Goal: Task Accomplishment & Management: Use online tool/utility

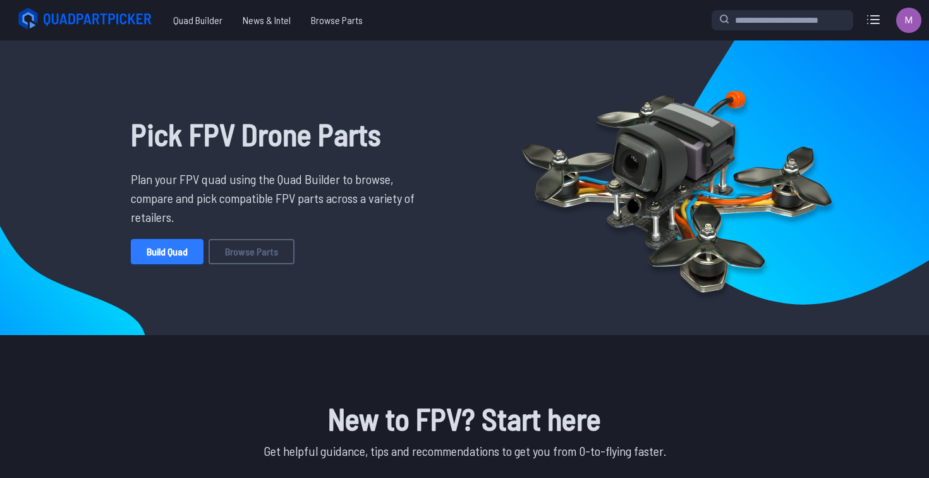
click at [179, 256] on link "Build Quad" at bounding box center [167, 251] width 73 height 25
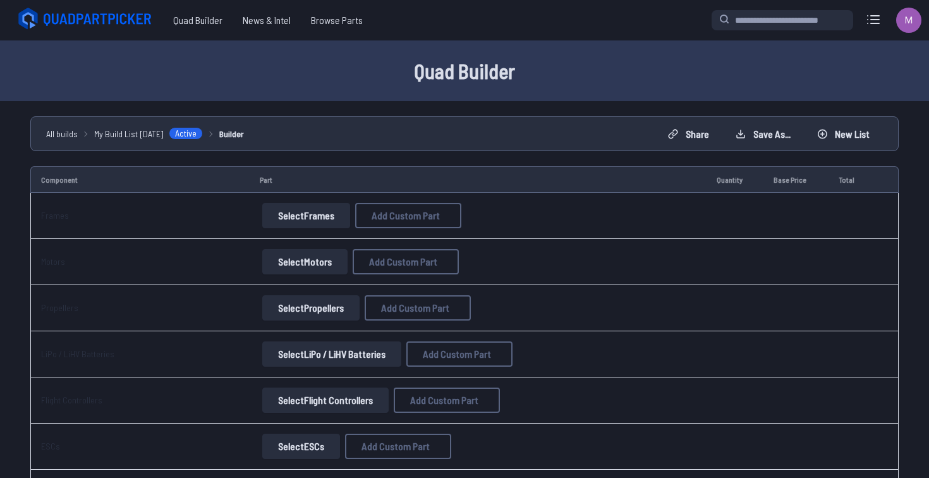
click at [593, 150] on div "**********" at bounding box center [464, 133] width 868 height 35
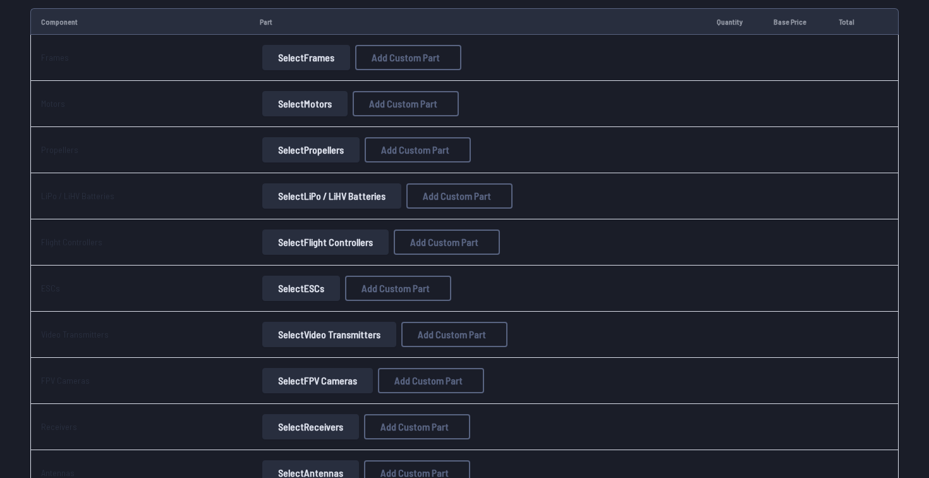
scroll to position [159, 0]
click at [303, 52] on button "Select Frames" at bounding box center [306, 56] width 88 height 25
click at [326, 64] on button "Select Frames" at bounding box center [306, 56] width 88 height 25
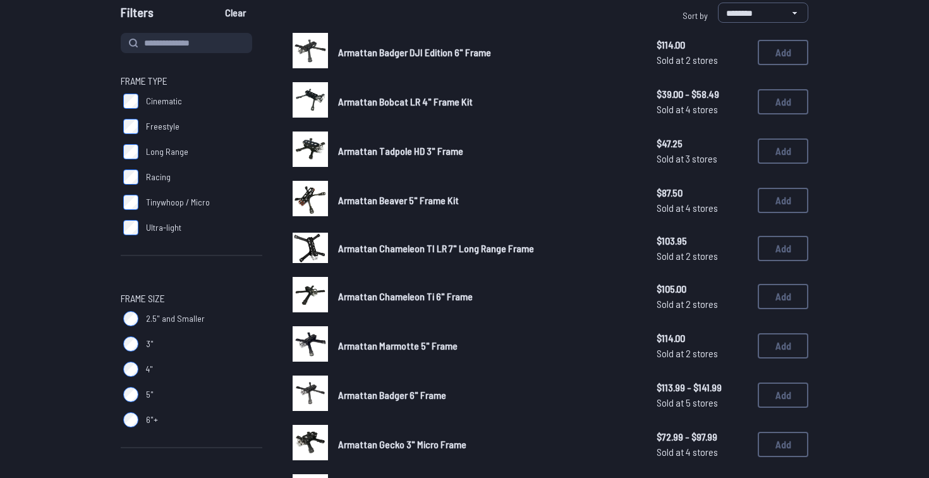
scroll to position [134, 0]
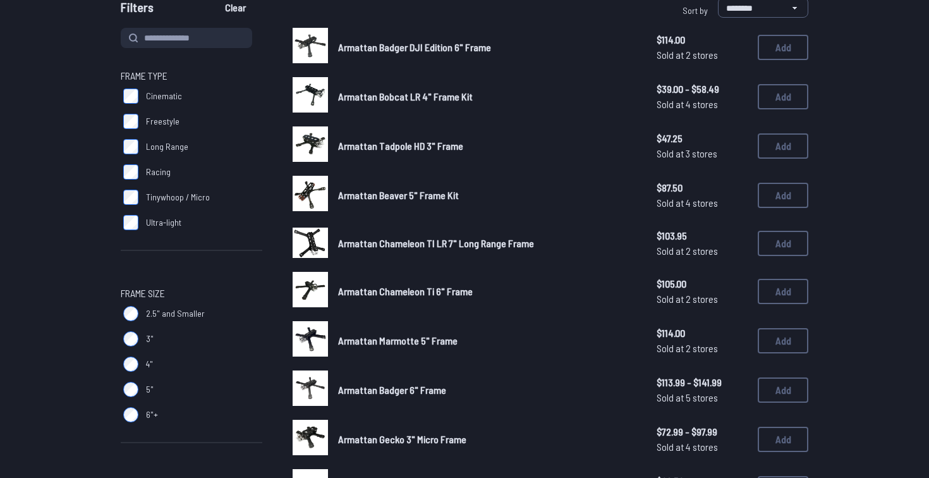
click at [182, 144] on span "Long Range" at bounding box center [167, 146] width 42 height 13
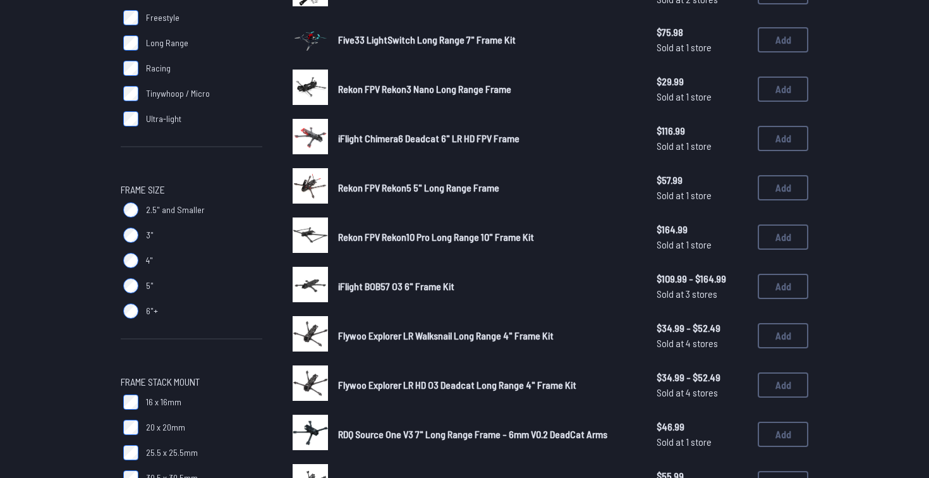
scroll to position [198, 0]
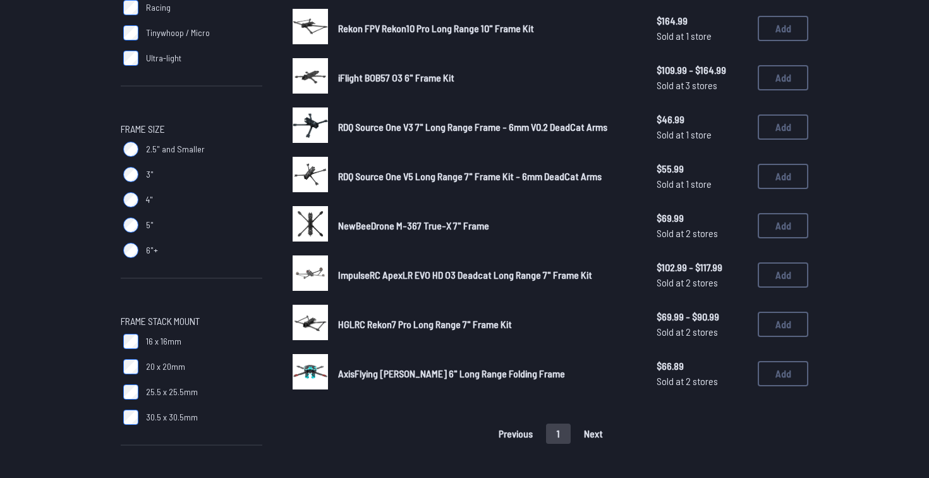
scroll to position [310, 0]
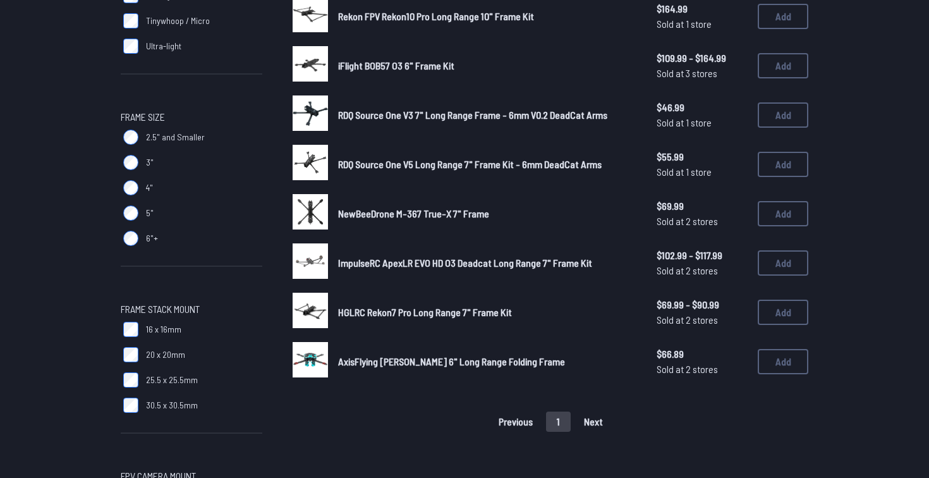
click at [476, 214] on span "NewBeeDrone M-367 True-X 7" Frame" at bounding box center [413, 213] width 151 height 12
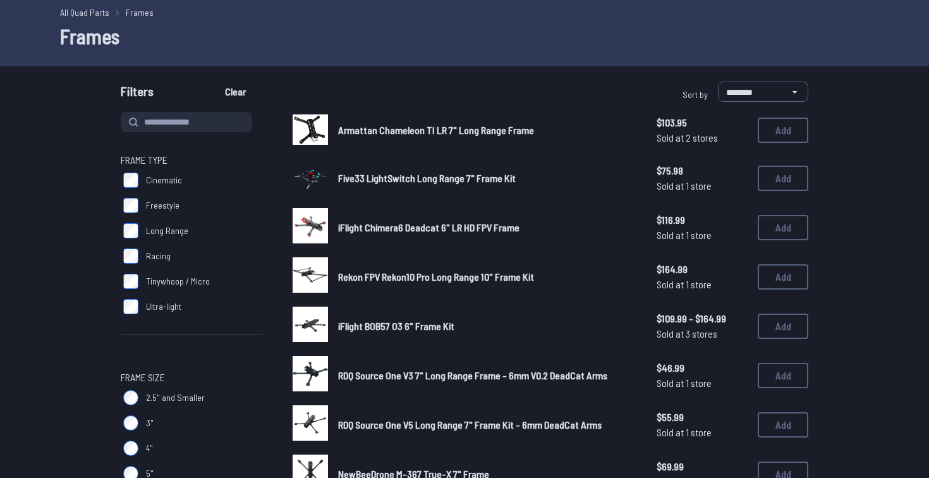
scroll to position [0, 0]
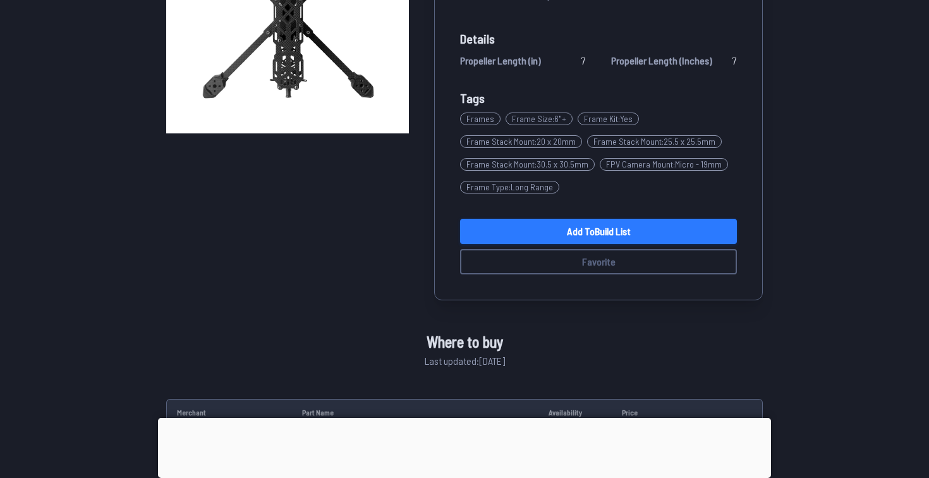
scroll to position [213, 0]
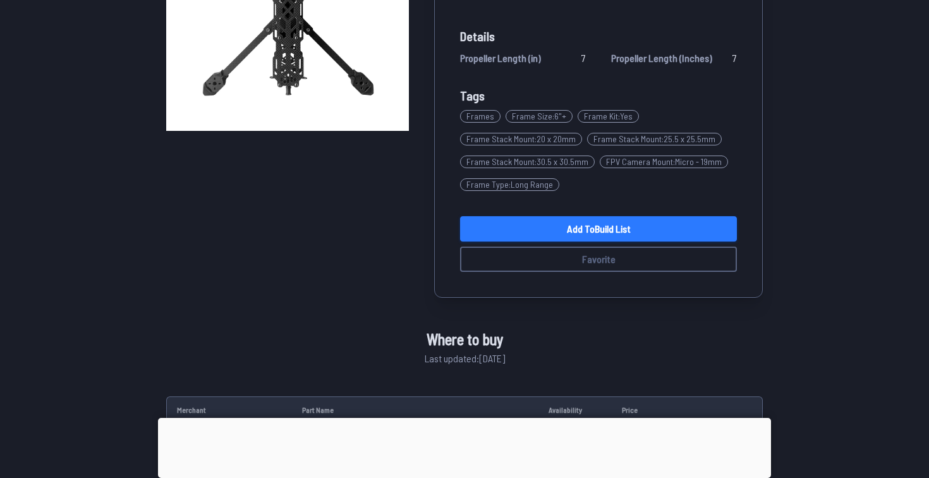
click at [681, 226] on link "Add to Build List" at bounding box center [598, 228] width 277 height 25
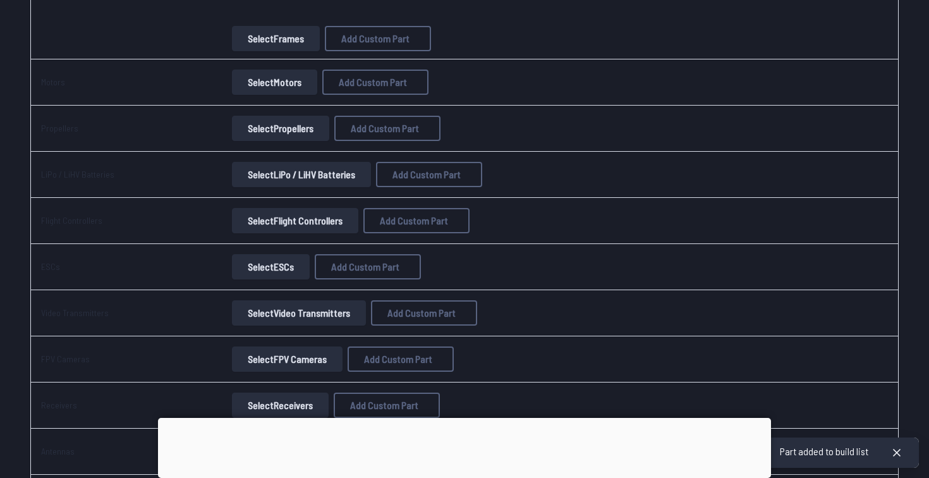
scroll to position [291, 0]
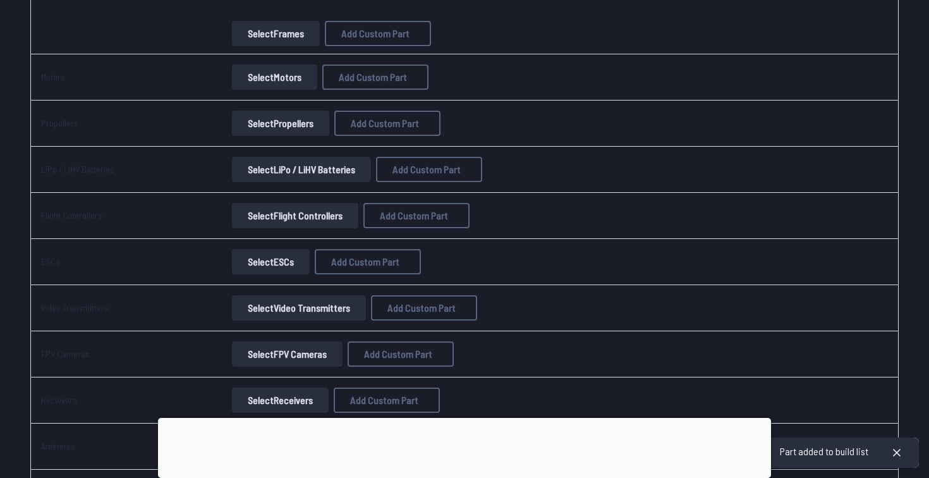
click at [289, 83] on button "Select Motors" at bounding box center [274, 76] width 85 height 25
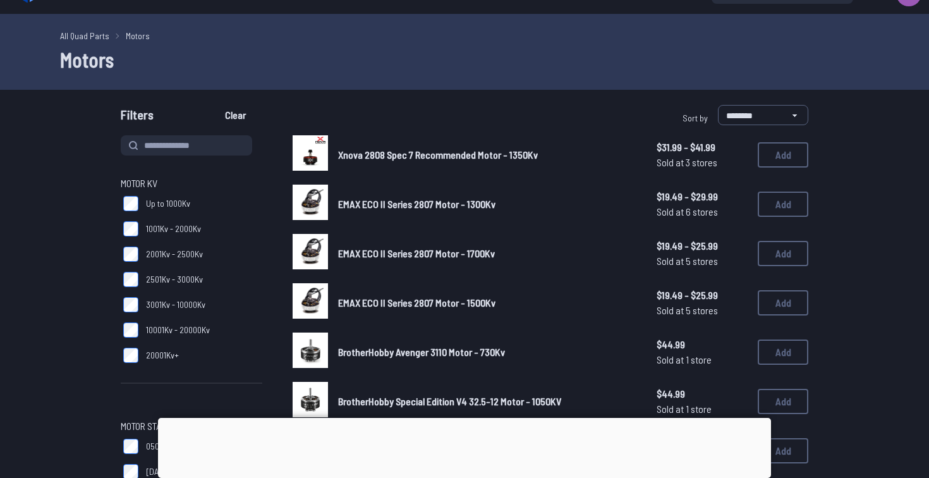
scroll to position [29, 0]
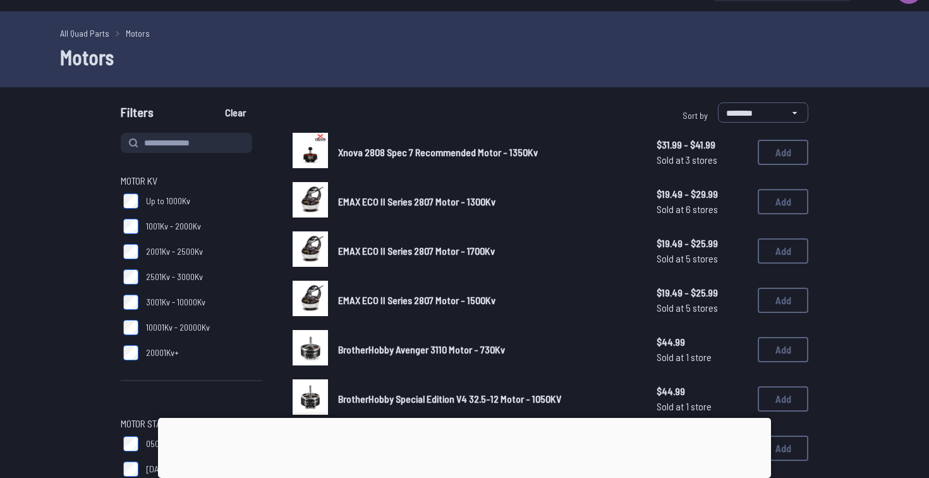
click at [459, 418] on div at bounding box center [464, 418] width 613 height 0
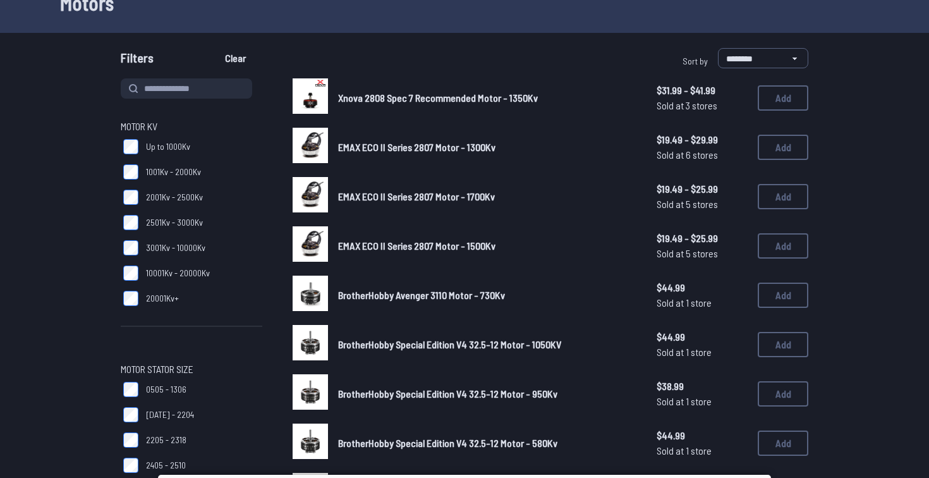
scroll to position [75, 0]
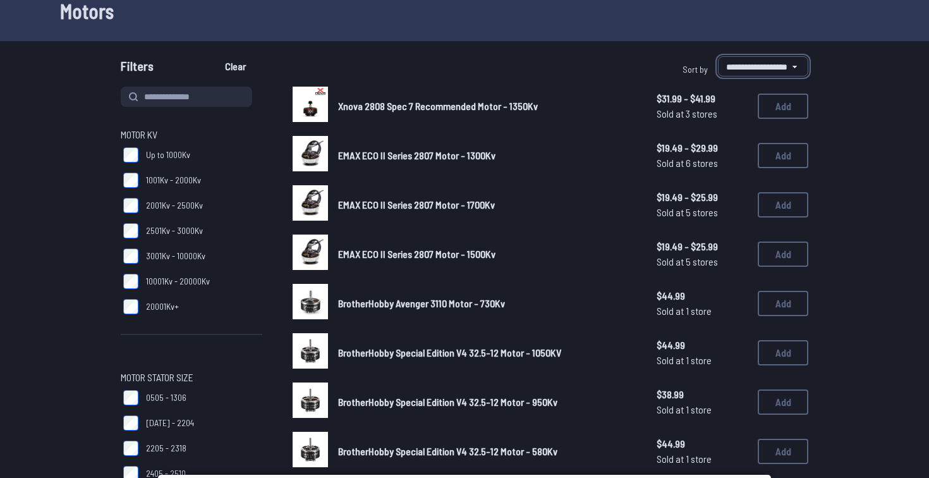
click option "**********" at bounding box center [0, 0] width 0 height 0
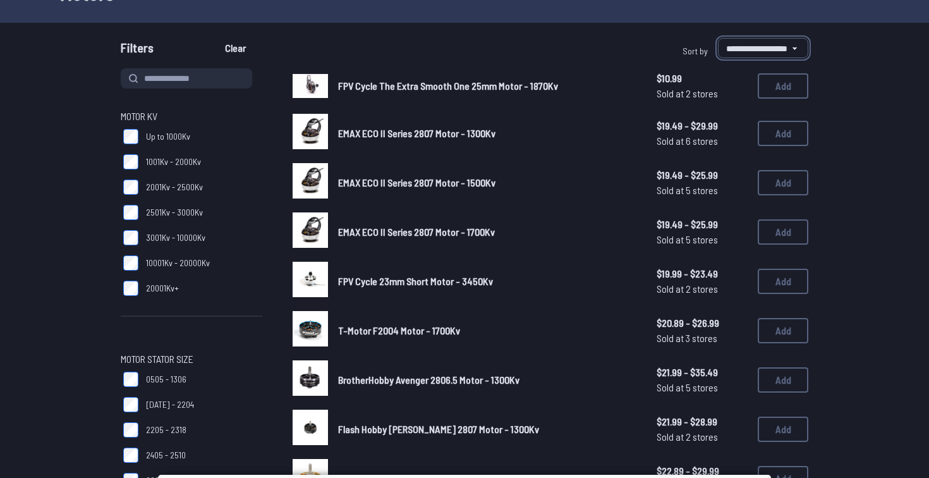
scroll to position [43, 0]
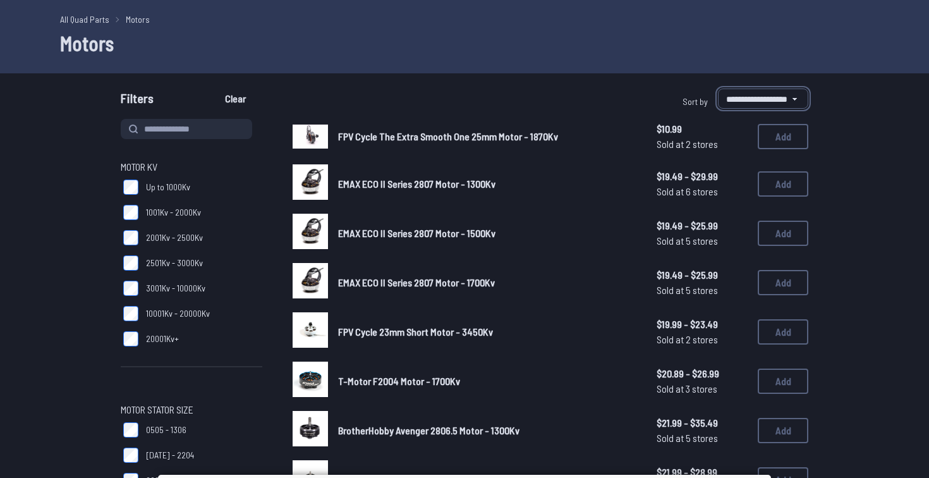
select select "********"
click option "********" at bounding box center [0, 0] width 0 height 0
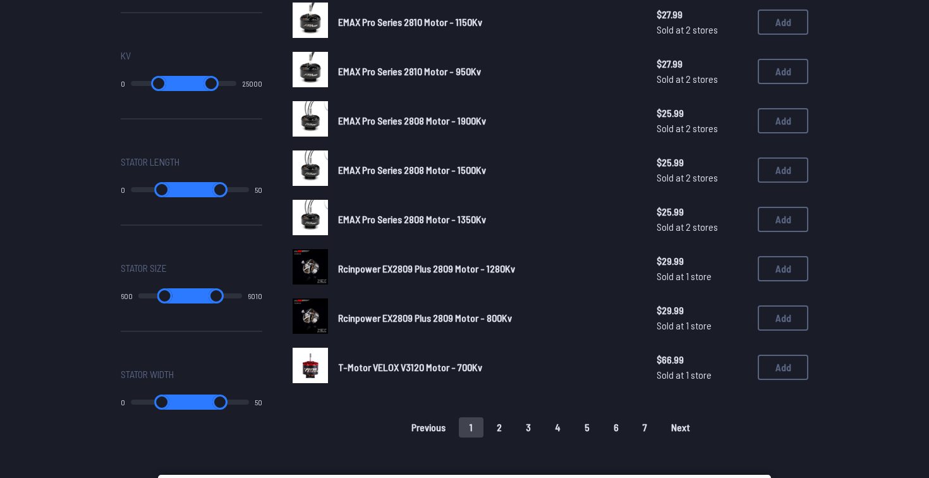
scroll to position [755, 0]
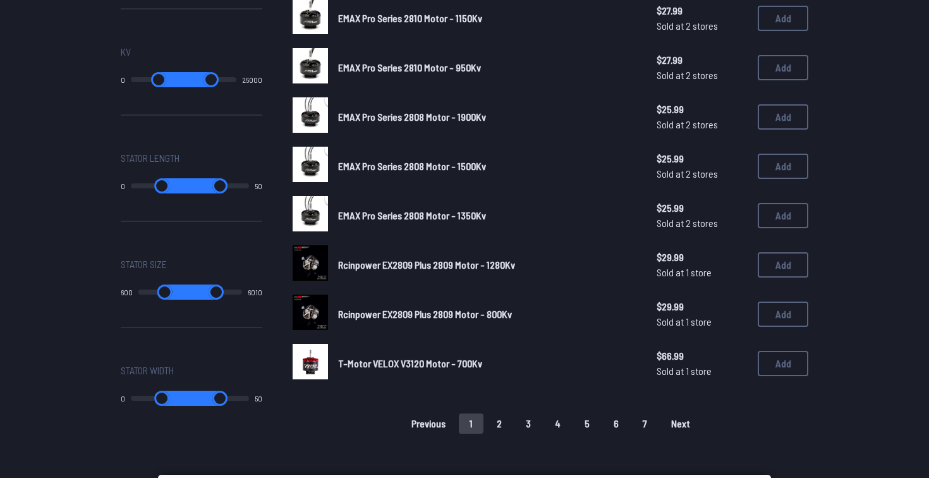
click at [506, 428] on button "2" at bounding box center [499, 423] width 27 height 20
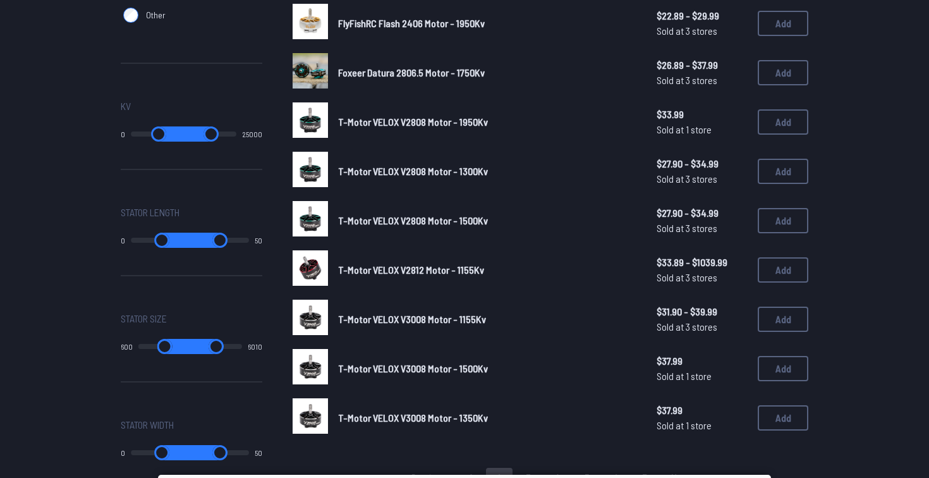
scroll to position [705, 0]
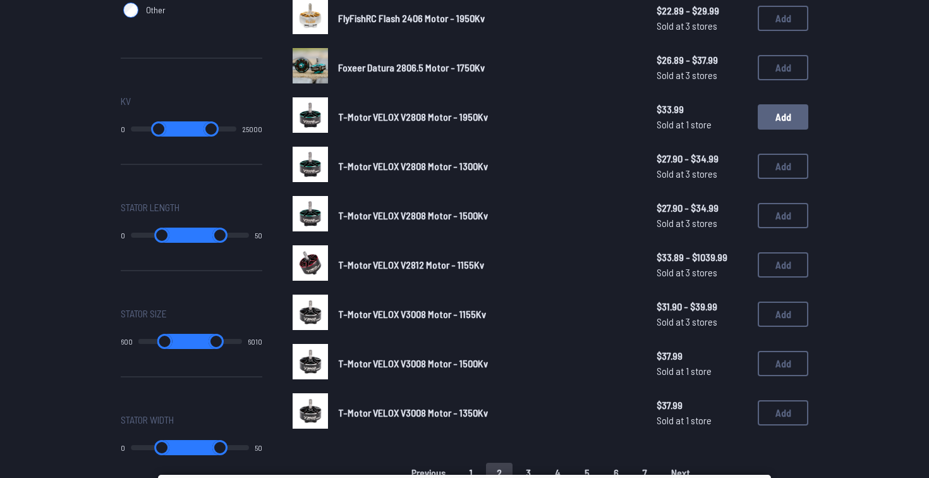
click at [794, 119] on button "Add" at bounding box center [783, 116] width 51 height 25
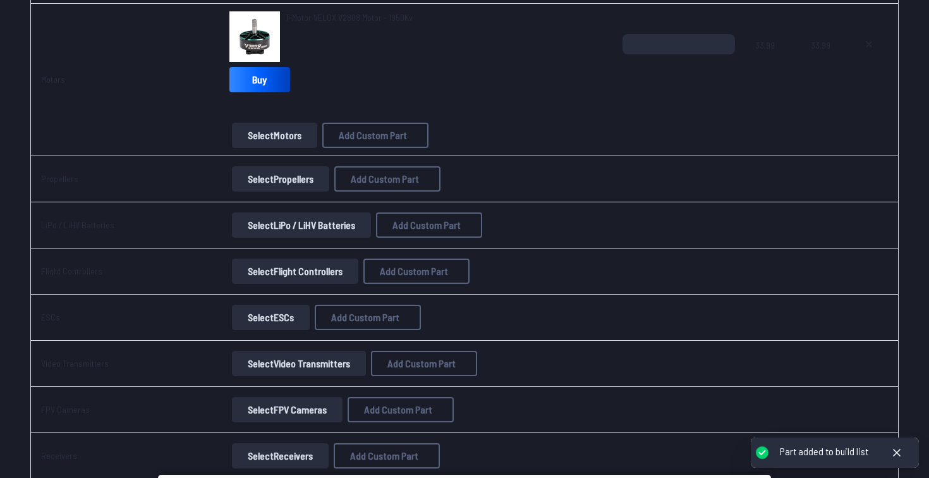
scroll to position [342, 0]
click at [296, 183] on button "Select Propellers" at bounding box center [280, 178] width 97 height 25
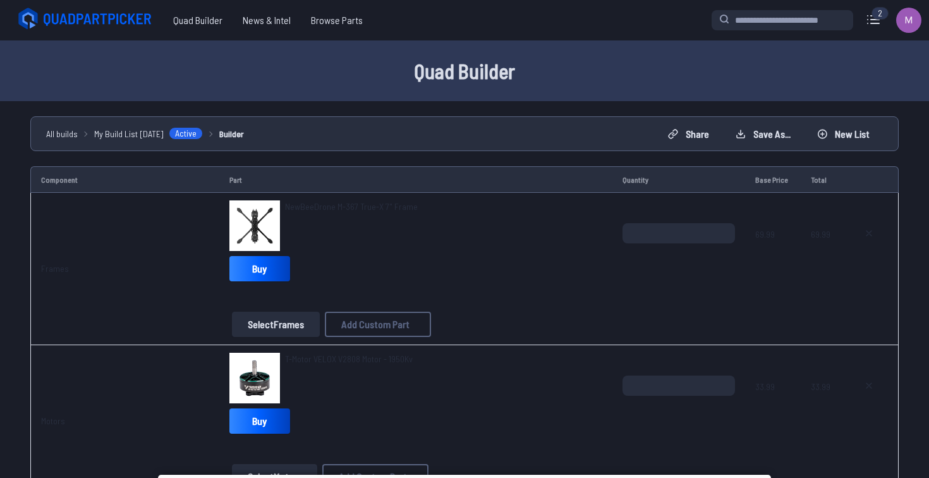
scroll to position [342, 0]
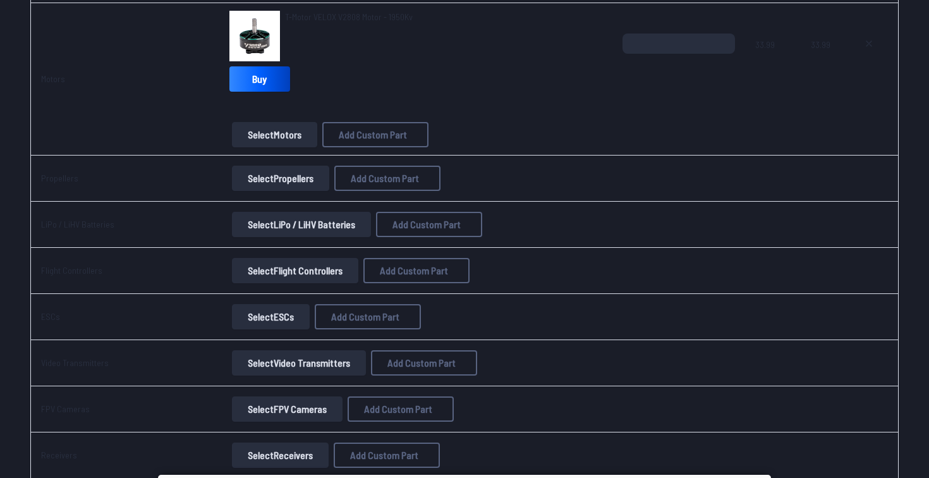
click at [336, 14] on span "T-Motor VELOX V2808 Motor - 1950Kv" at bounding box center [349, 16] width 128 height 11
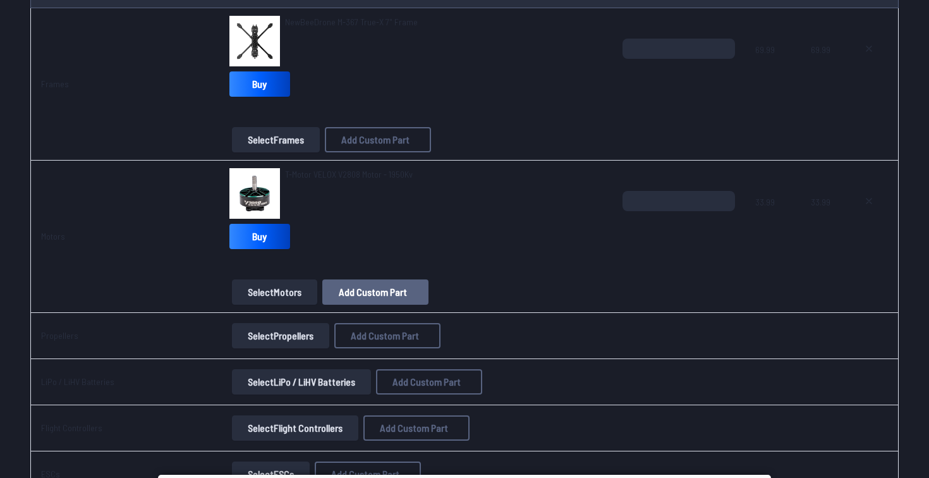
scroll to position [178, 0]
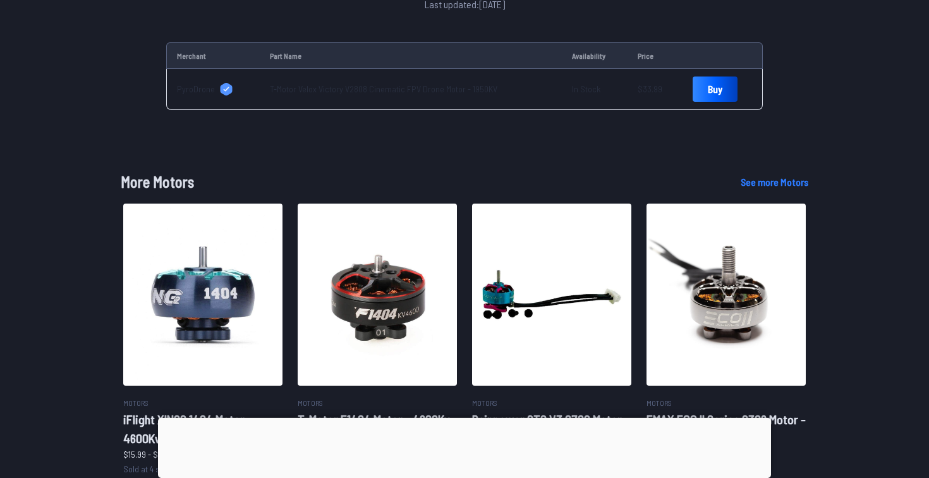
scroll to position [461, 0]
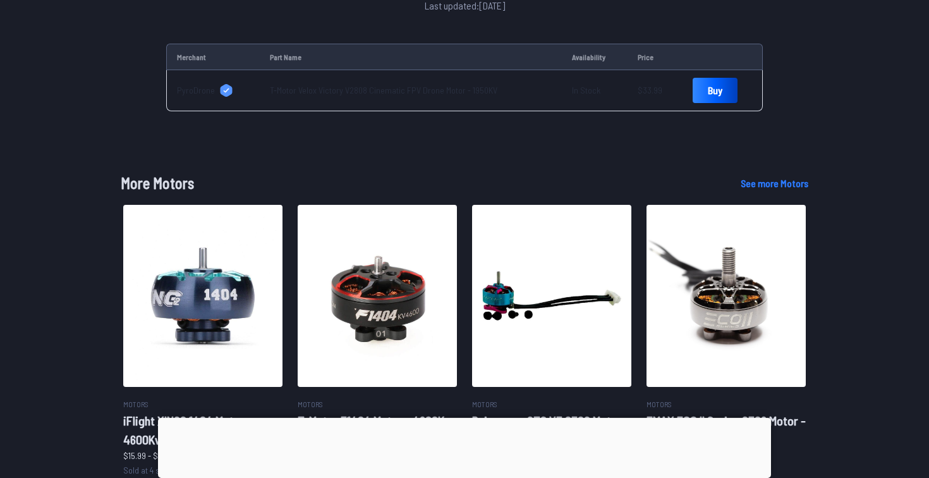
click at [418, 82] on td "T-Motor Velox Victory V2808 Cinematic FPV Drone Motor - 1950KV" at bounding box center [411, 90] width 303 height 41
click at [414, 92] on link "T-Motor Velox Victory V2808 Cinematic FPV Drone Motor - 1950KV" at bounding box center [384, 90] width 228 height 11
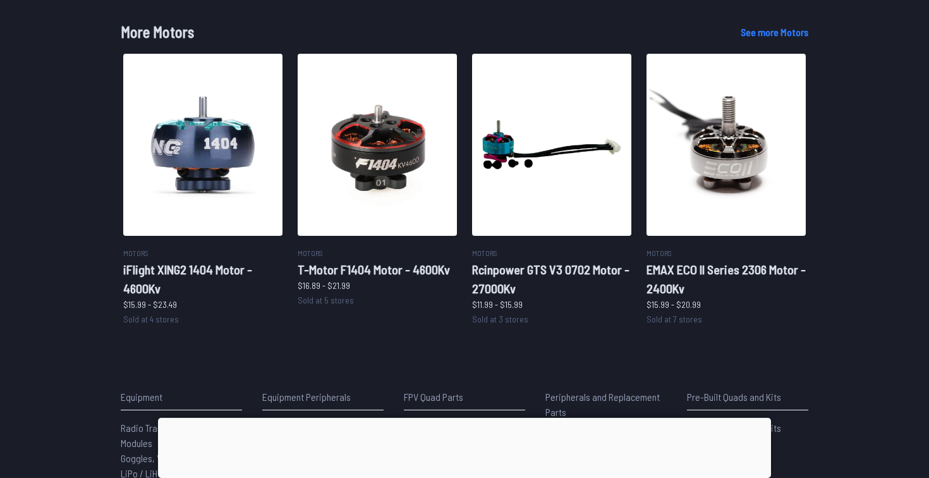
scroll to position [612, 0]
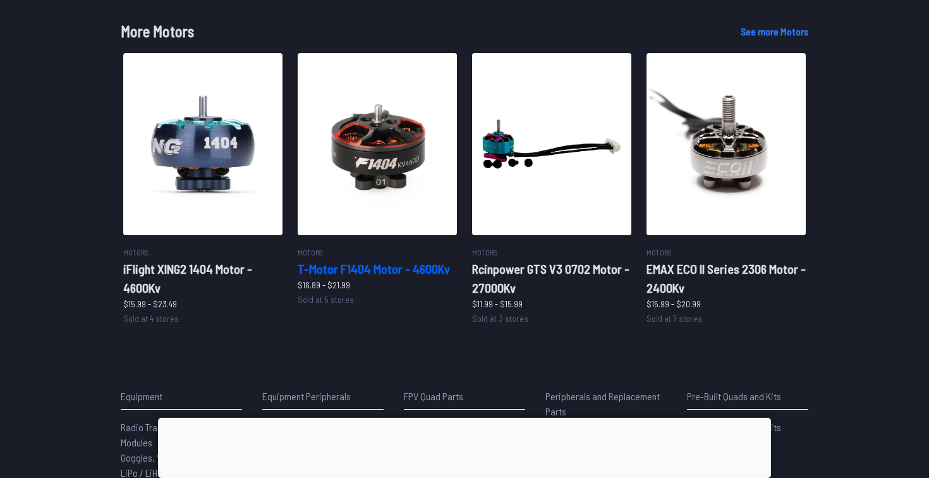
click at [400, 272] on h2 "T-Motor F1404 Motor - 4600Kv" at bounding box center [377, 268] width 159 height 19
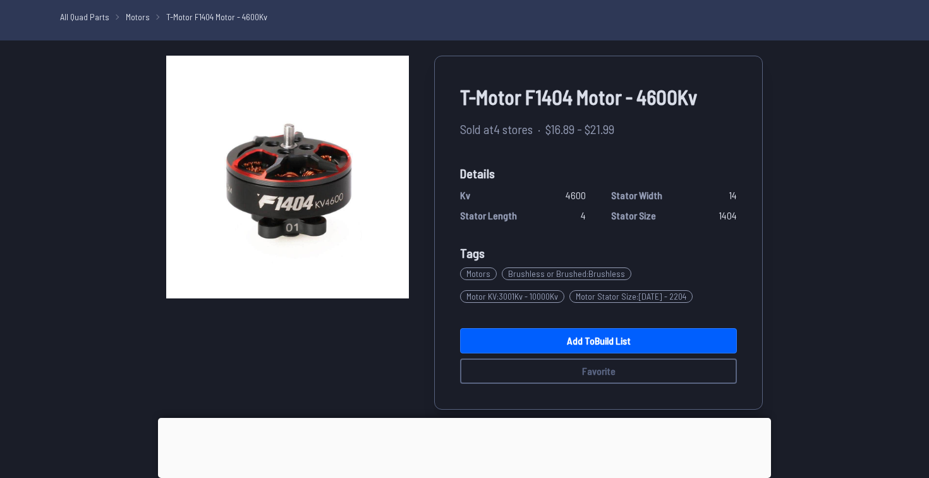
scroll to position [47, 0]
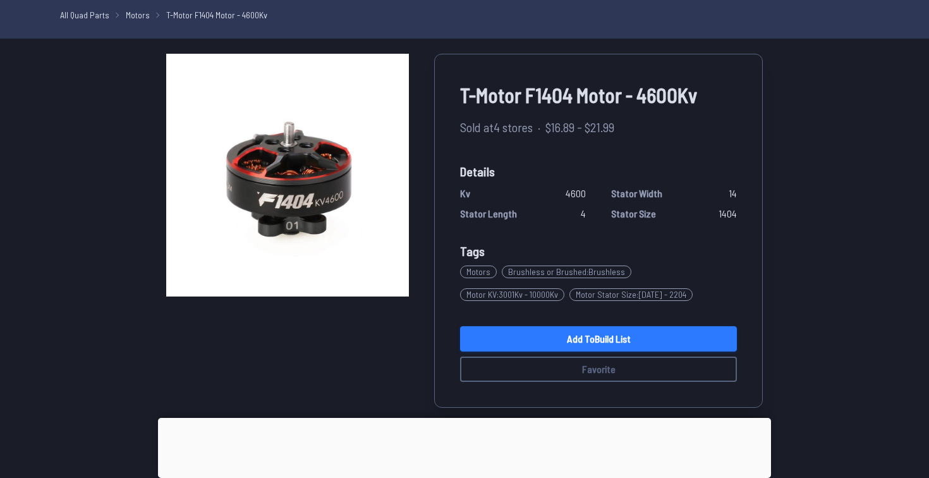
click at [645, 342] on link "Add to Build List" at bounding box center [598, 338] width 277 height 25
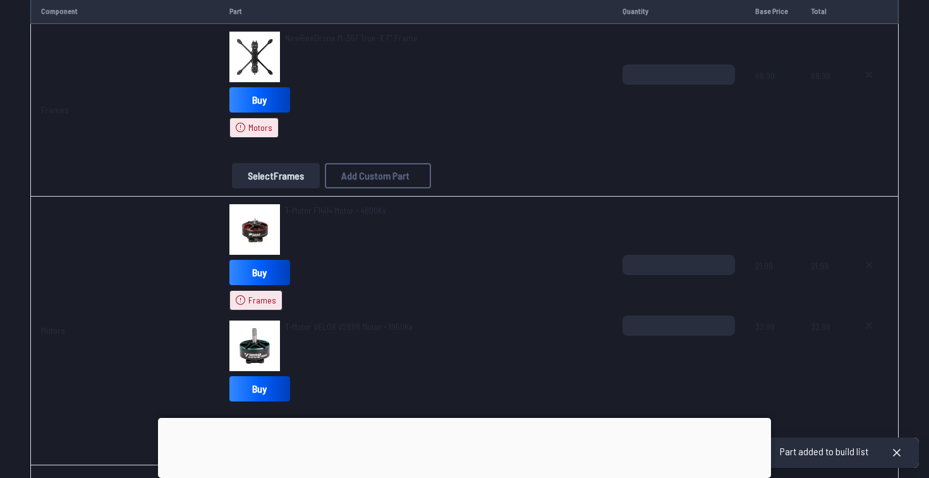
scroll to position [242, 0]
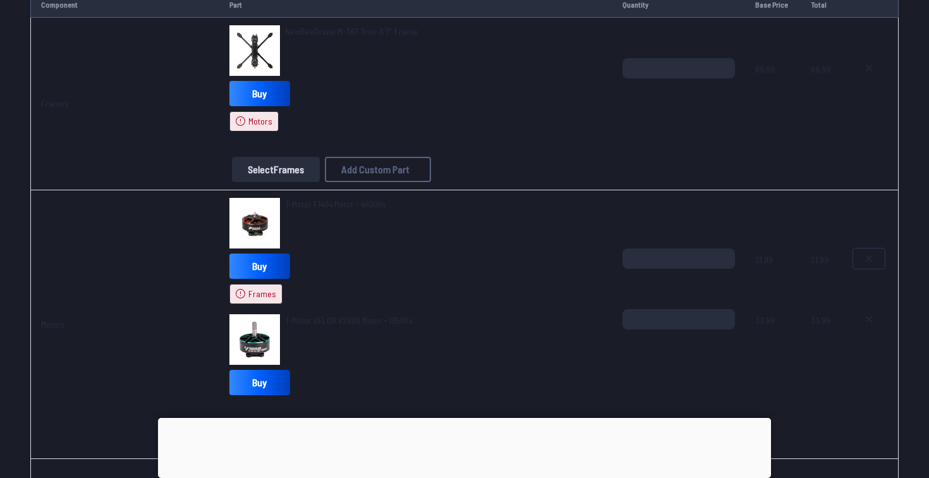
click at [877, 266] on button at bounding box center [869, 258] width 32 height 20
type textarea "**********"
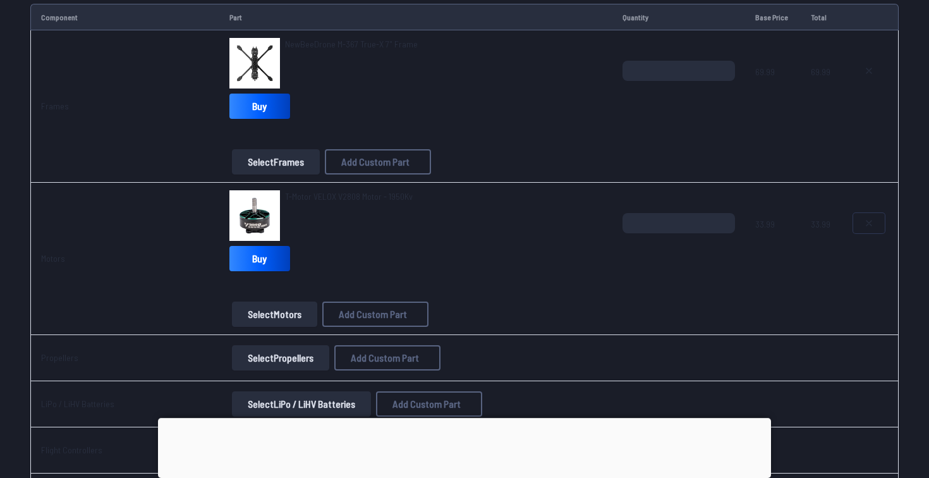
scroll to position [143, 0]
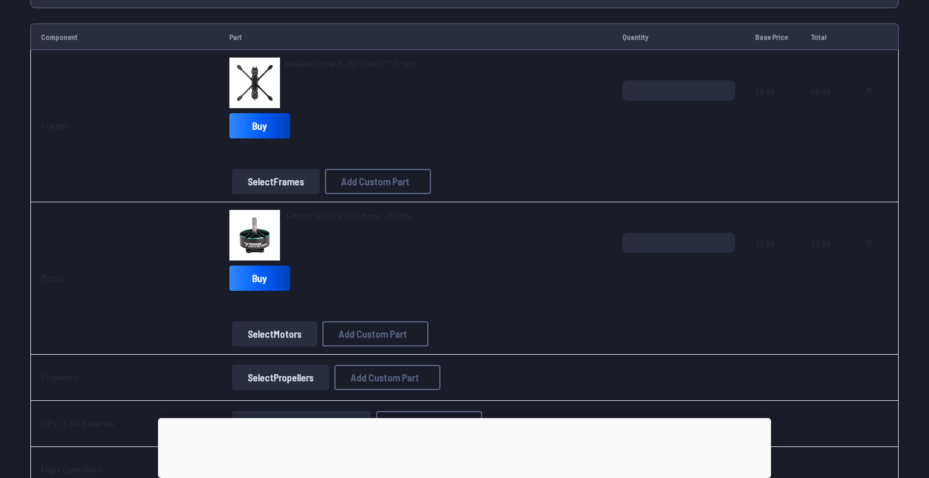
click at [277, 343] on button "Select Motors" at bounding box center [274, 333] width 85 height 25
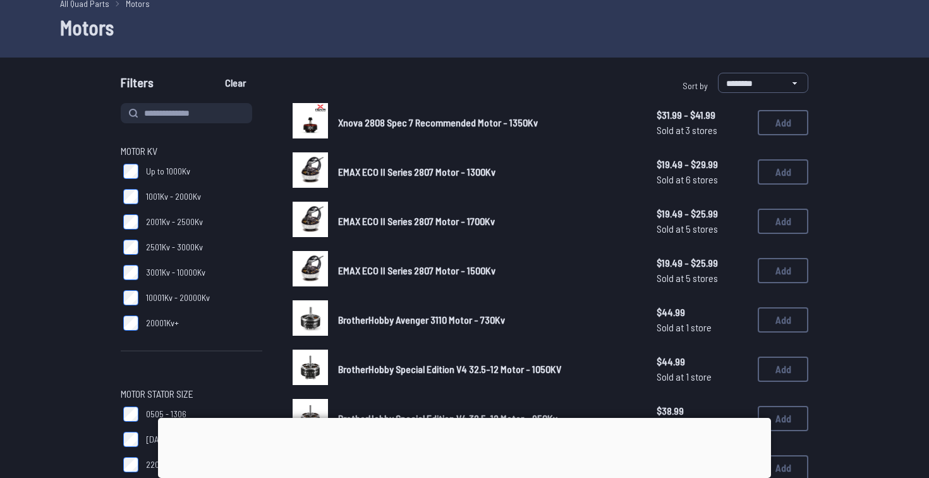
scroll to position [61, 0]
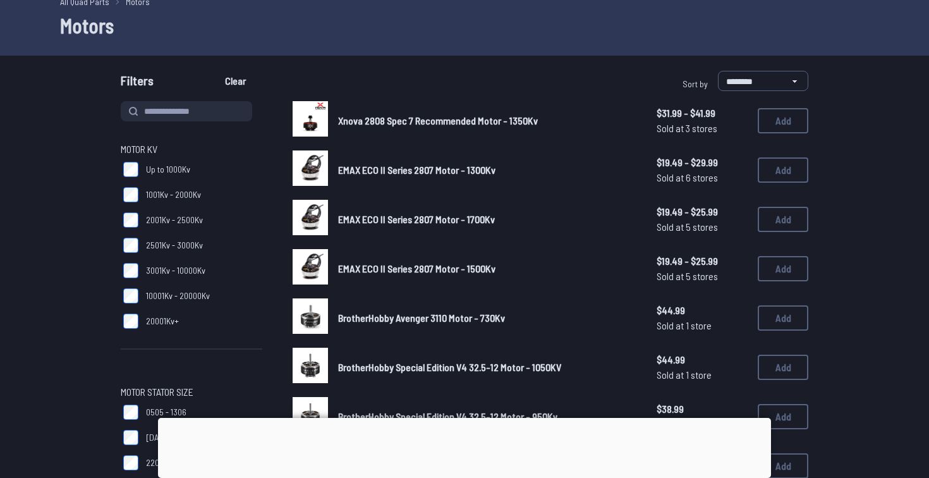
click at [465, 418] on div at bounding box center [464, 418] width 613 height 0
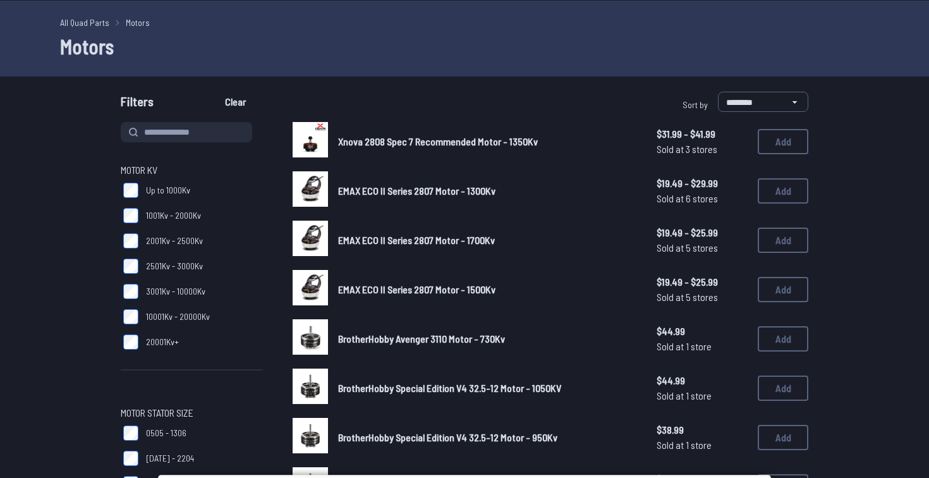
scroll to position [42, 0]
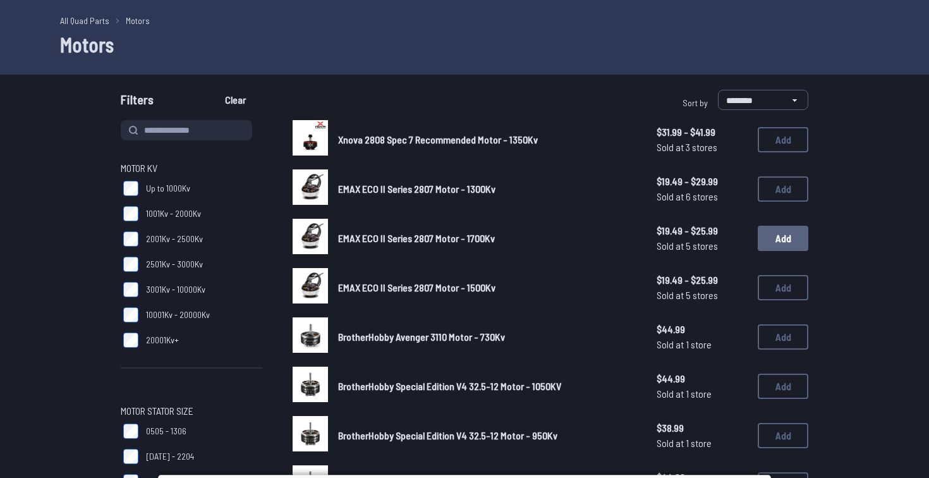
click at [785, 246] on button "Add" at bounding box center [783, 238] width 51 height 25
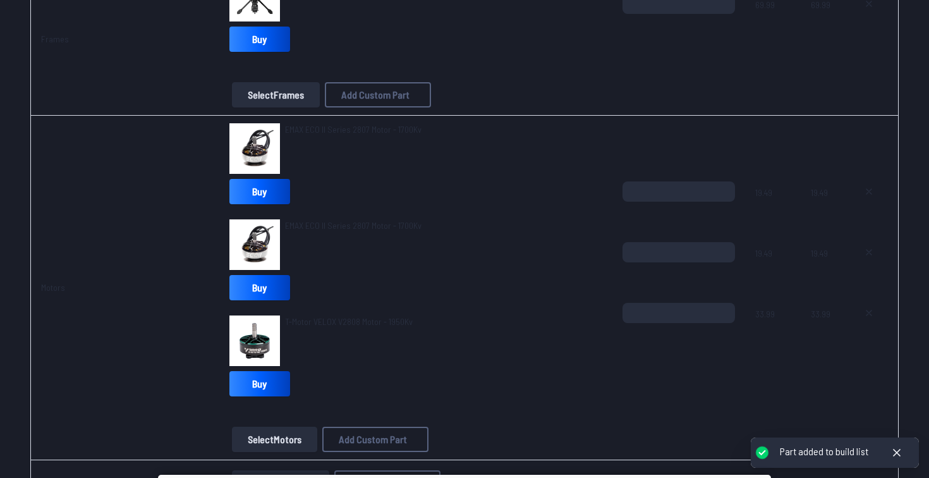
scroll to position [230, 0]
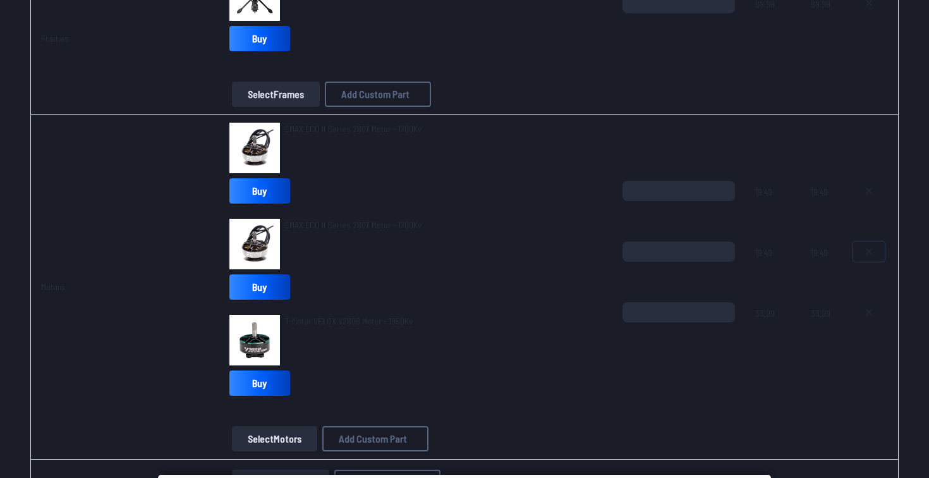
click at [870, 249] on icon at bounding box center [869, 251] width 10 height 10
type textarea "**********"
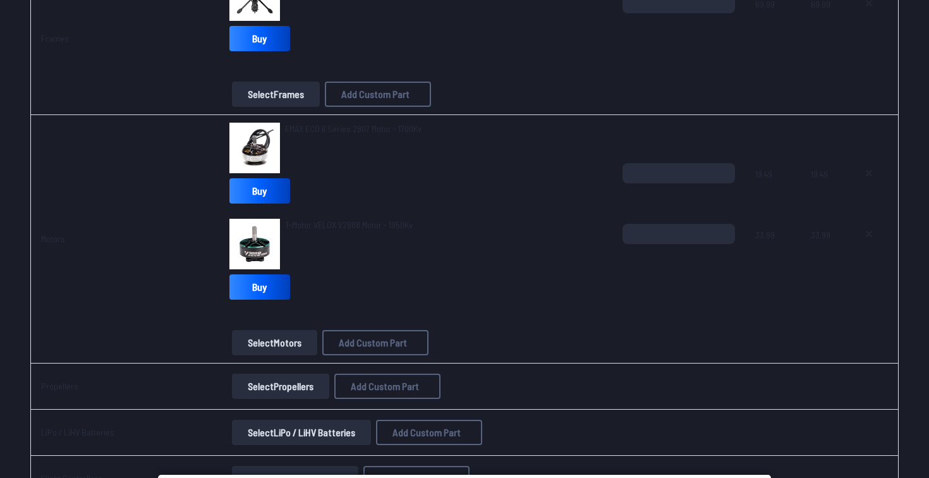
click at [348, 133] on span "EMAX ECO II Series 2807 Motor - 1700Kv" at bounding box center [353, 128] width 137 height 11
click at [382, 131] on span "EMAX ECO II Series 2807 Motor - 1700Kv" at bounding box center [353, 128] width 137 height 11
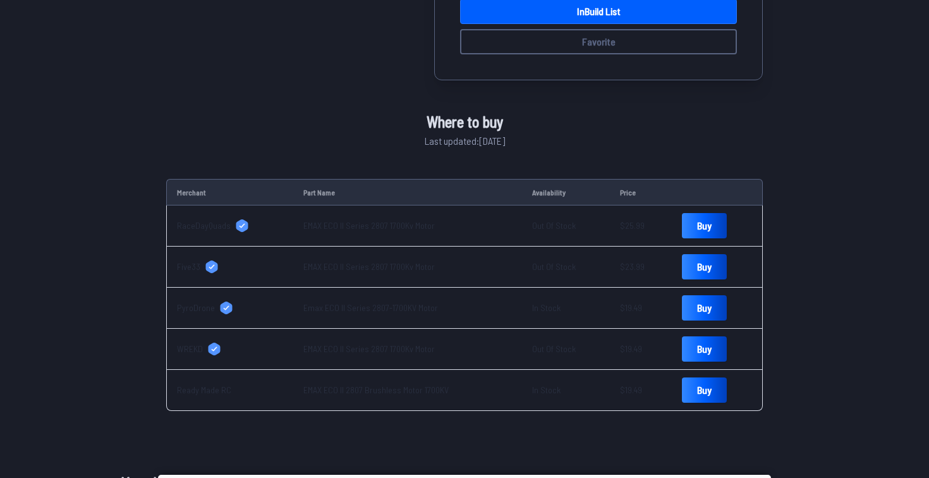
scroll to position [426, 0]
click at [705, 306] on link "Buy" at bounding box center [704, 307] width 45 height 25
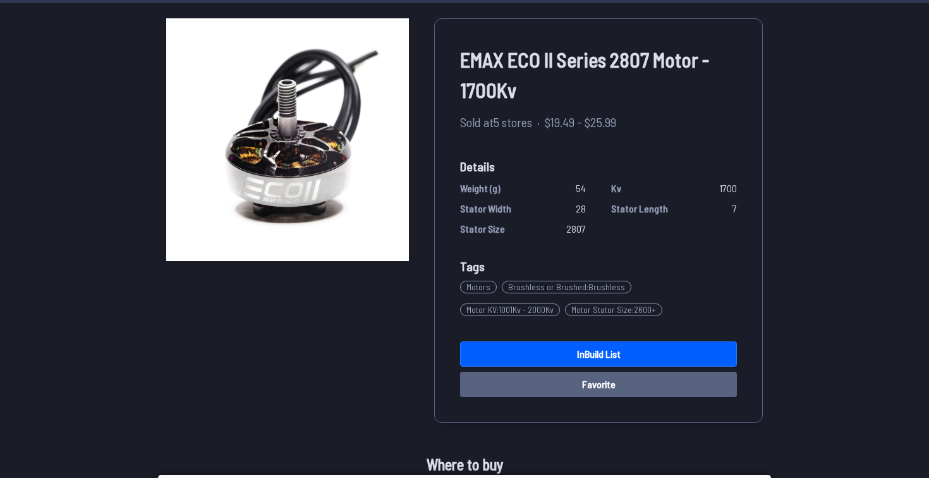
scroll to position [58, 0]
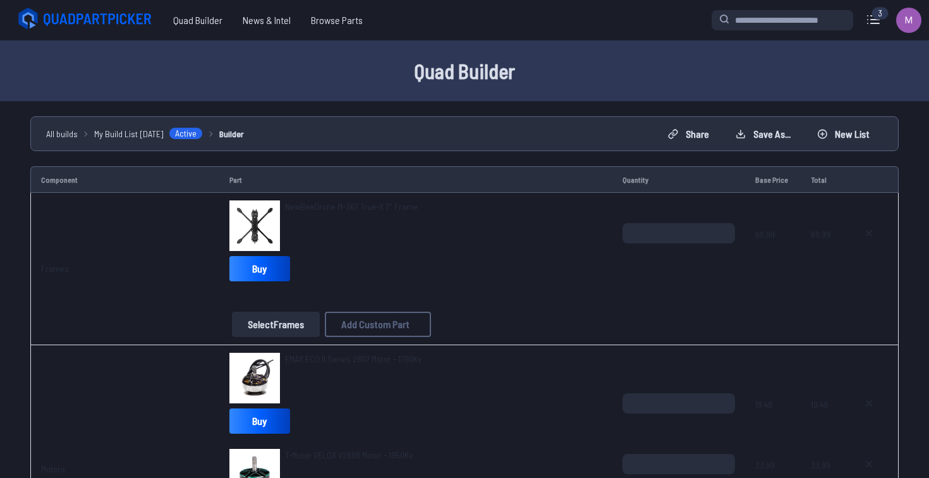
scroll to position [178, 0]
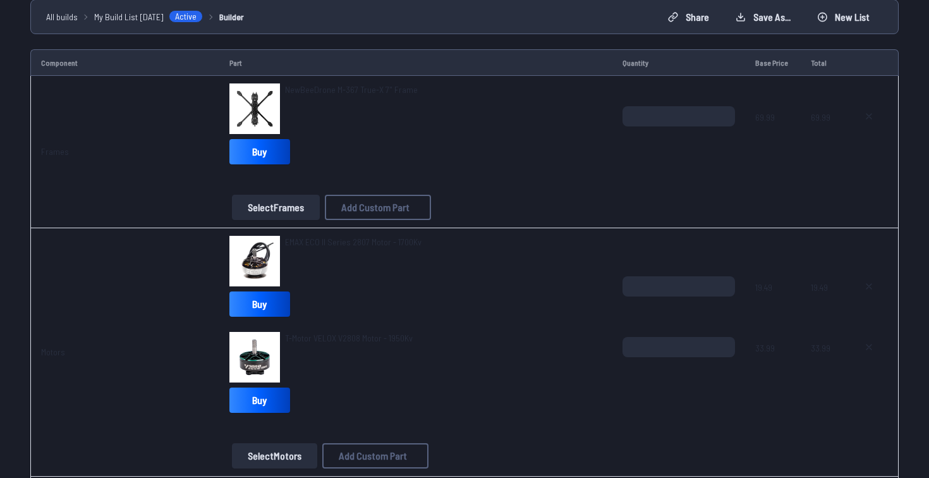
scroll to position [210, 0]
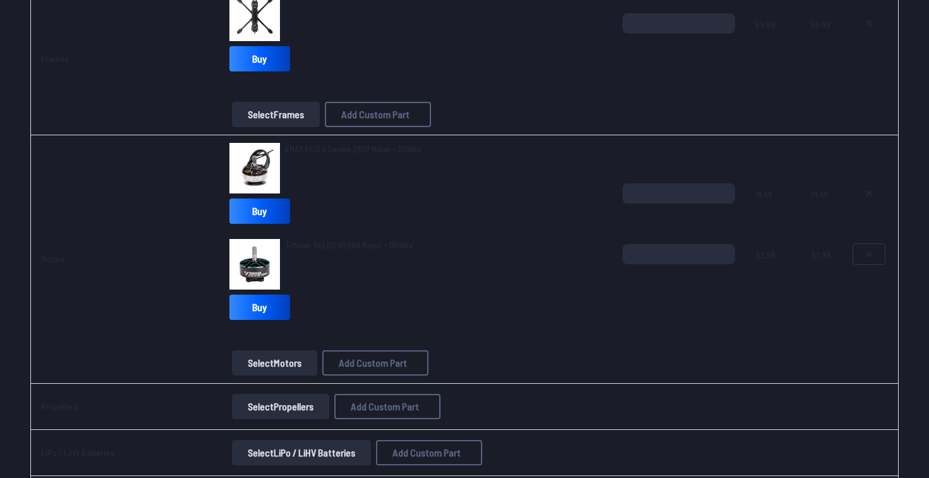
click at [861, 258] on button at bounding box center [869, 254] width 32 height 20
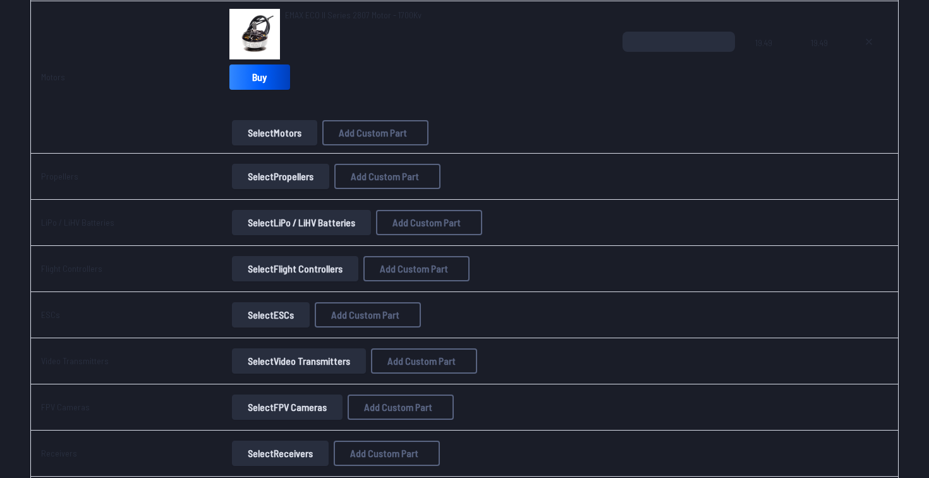
scroll to position [356, 0]
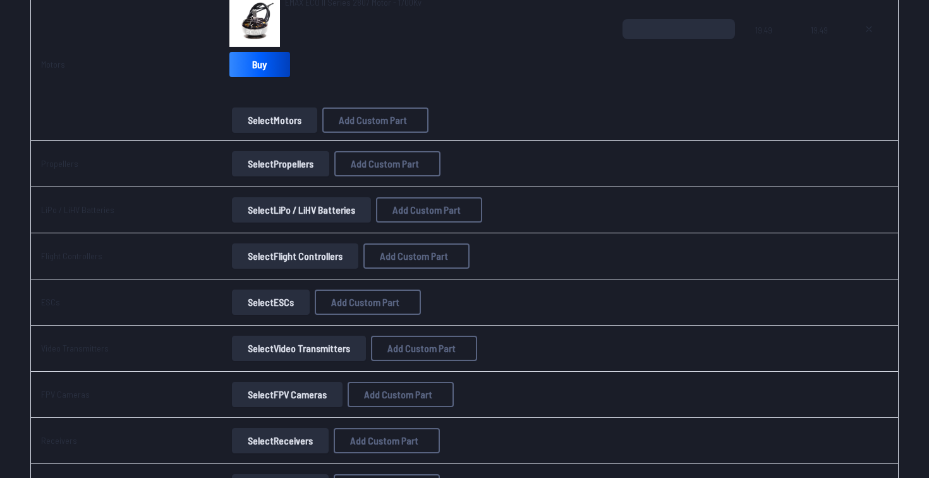
click at [266, 171] on button "Select Propellers" at bounding box center [280, 163] width 97 height 25
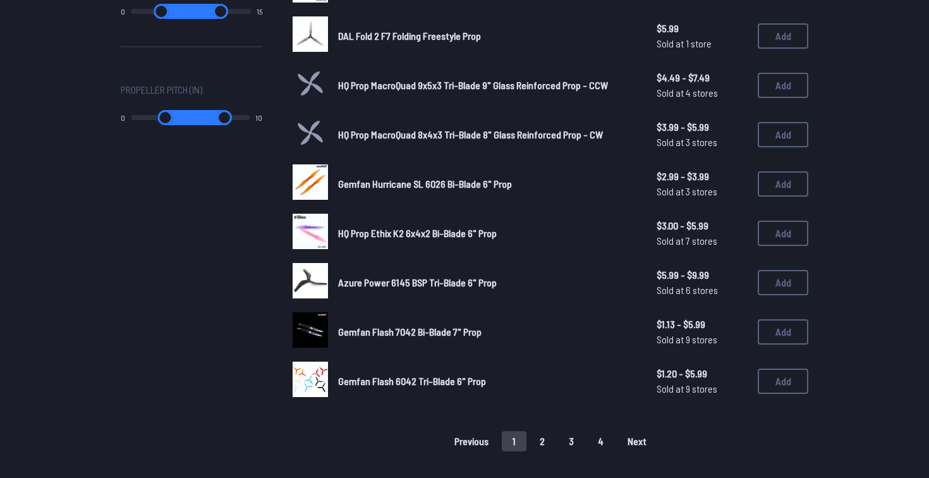
scroll to position [744, 0]
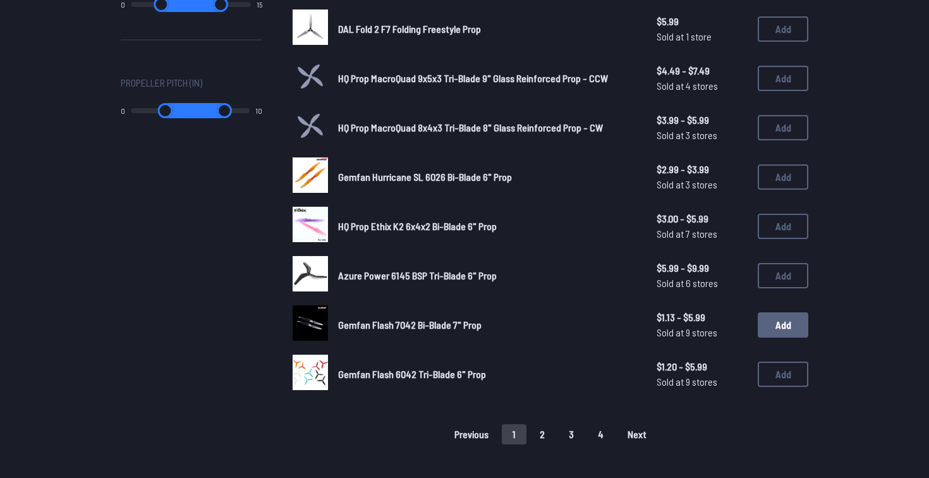
click at [785, 322] on button "Add" at bounding box center [783, 324] width 51 height 25
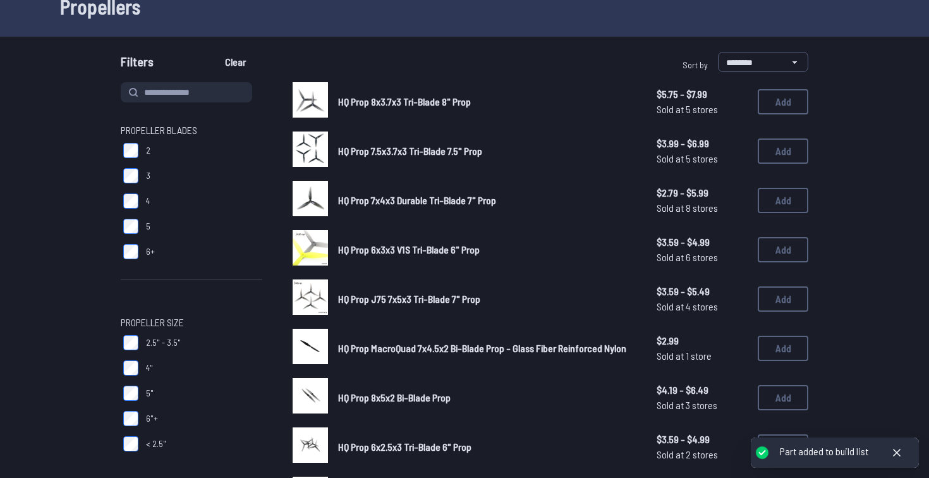
scroll to position [0, 0]
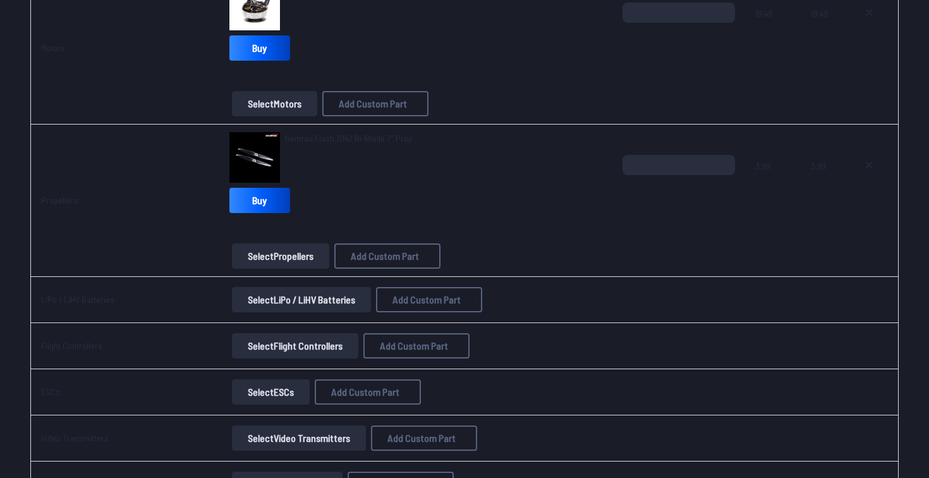
scroll to position [369, 0]
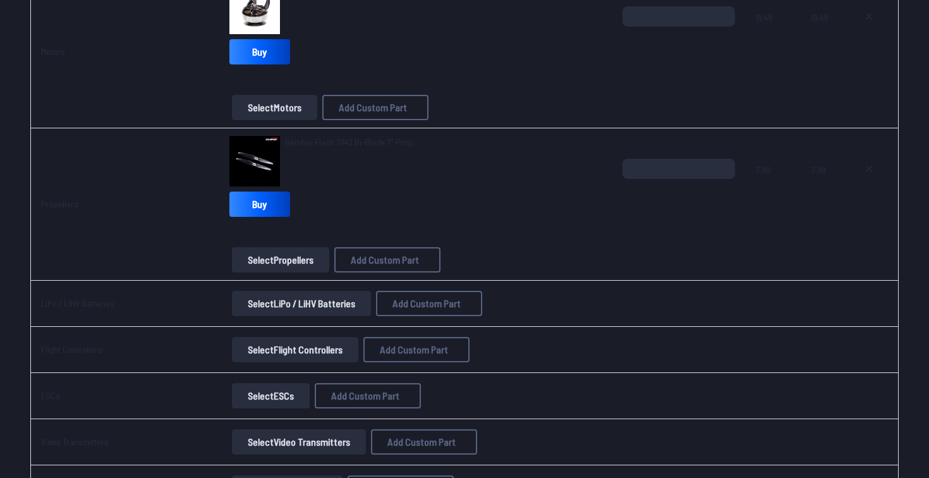
click at [331, 310] on button "Select LiPo / LiHV Batteries" at bounding box center [301, 303] width 139 height 25
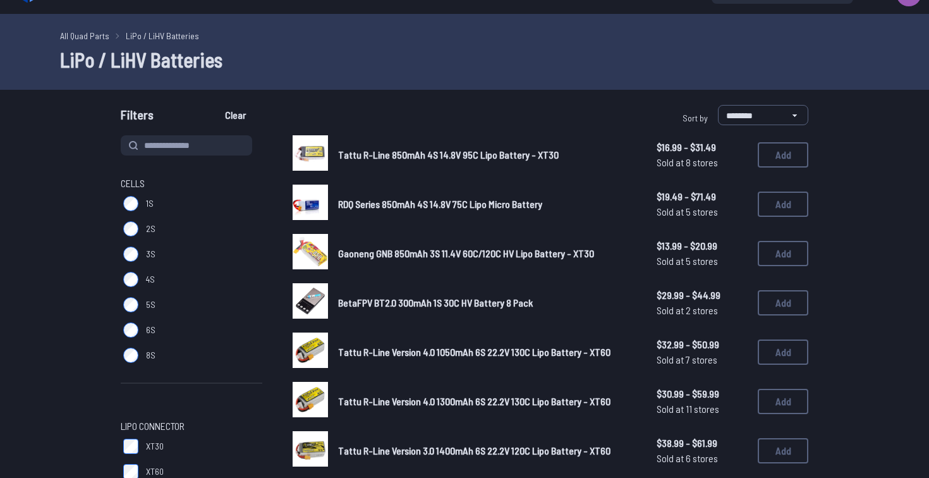
scroll to position [27, 0]
click at [134, 337] on label "6S" at bounding box center [192, 329] width 142 height 25
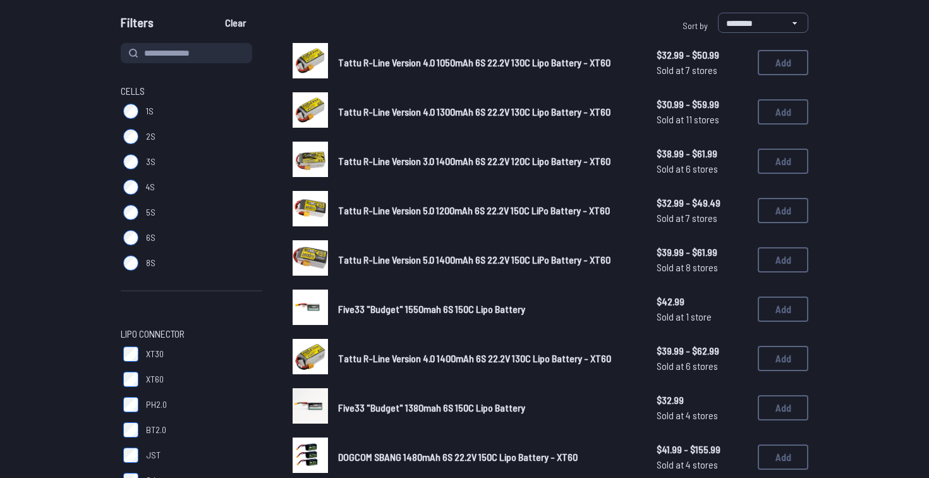
scroll to position [114, 0]
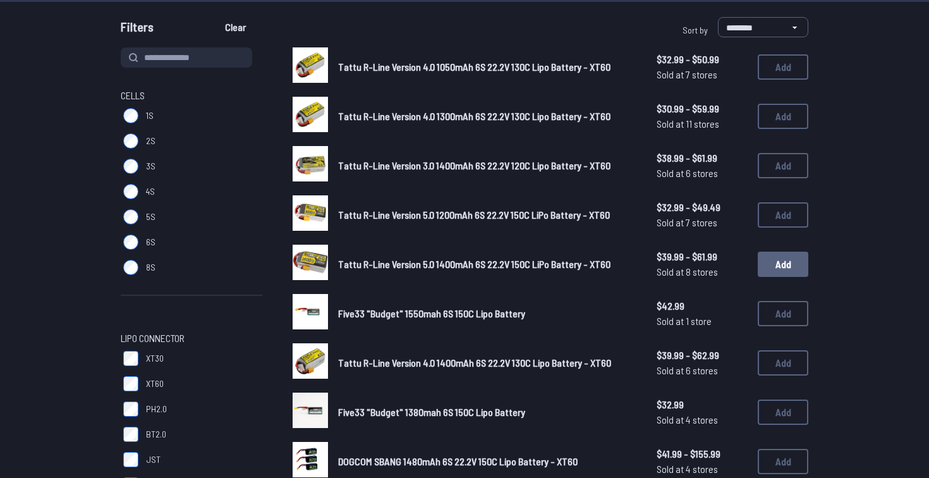
click at [780, 264] on button "Add" at bounding box center [783, 264] width 51 height 25
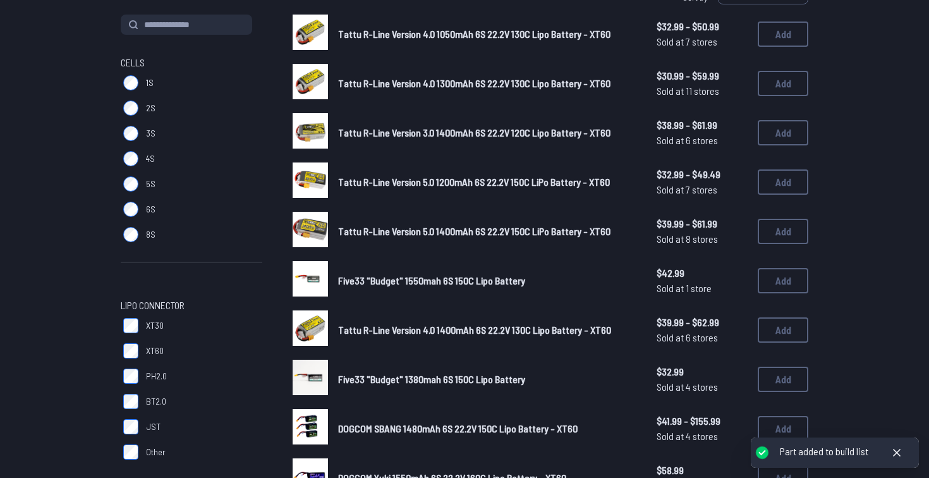
scroll to position [148, 0]
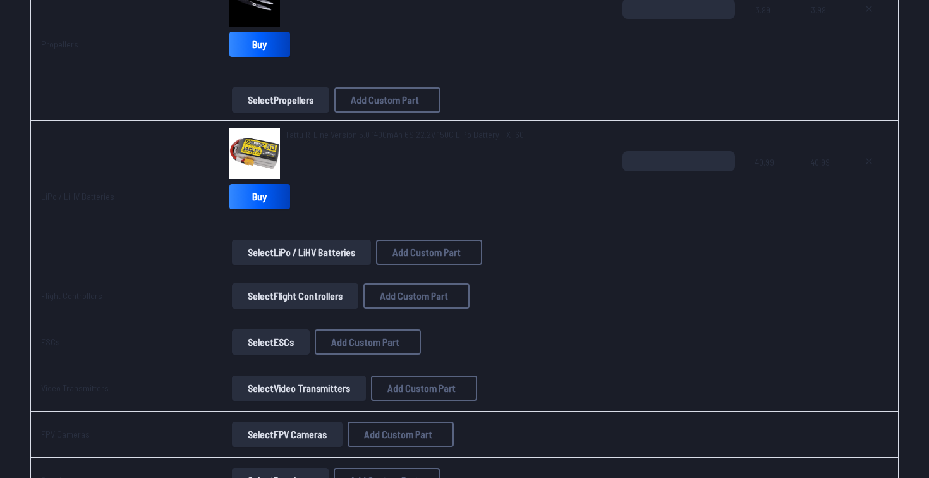
scroll to position [530, 0]
click at [319, 293] on button "Select Flight Controllers" at bounding box center [295, 295] width 126 height 25
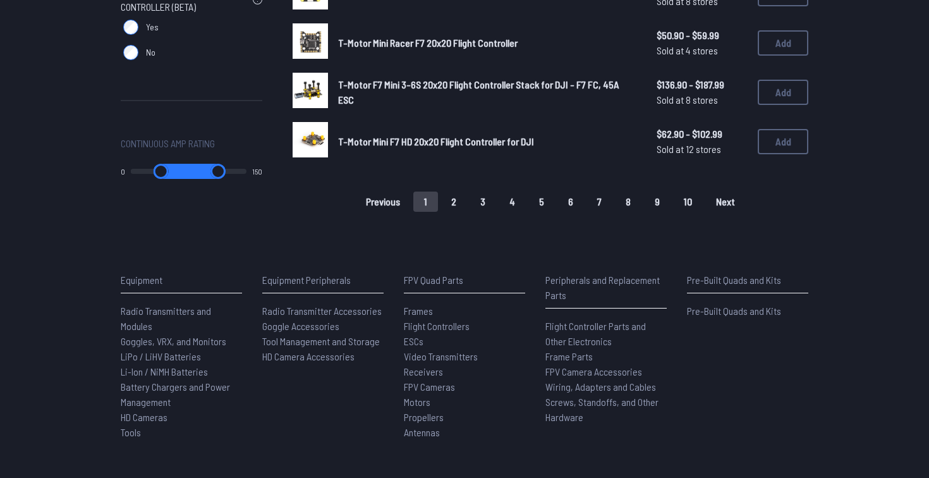
scroll to position [1016, 0]
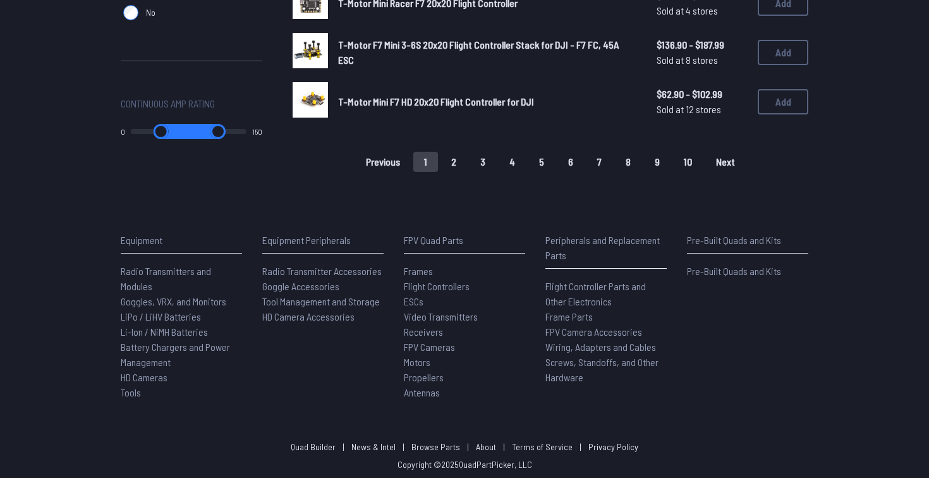
click at [453, 162] on button "2" at bounding box center [454, 162] width 27 height 20
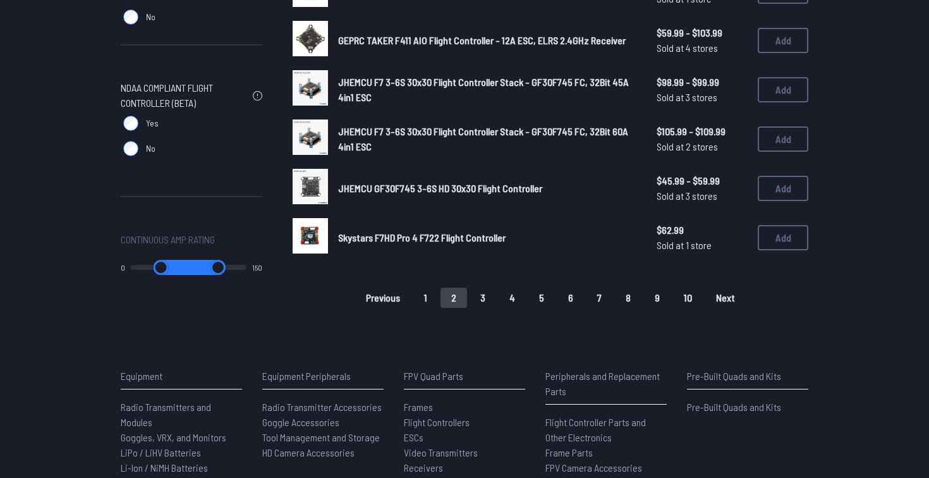
scroll to position [900, 0]
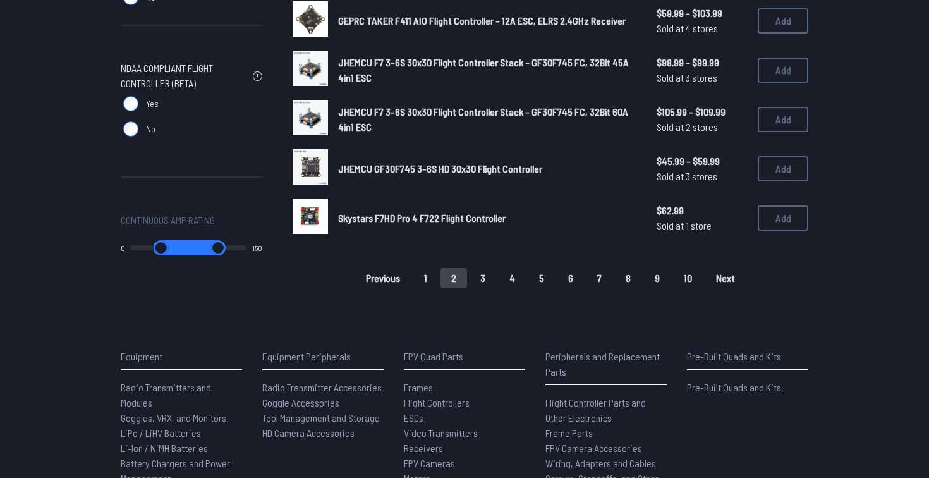
click at [425, 269] on button "1" at bounding box center [425, 278] width 25 height 20
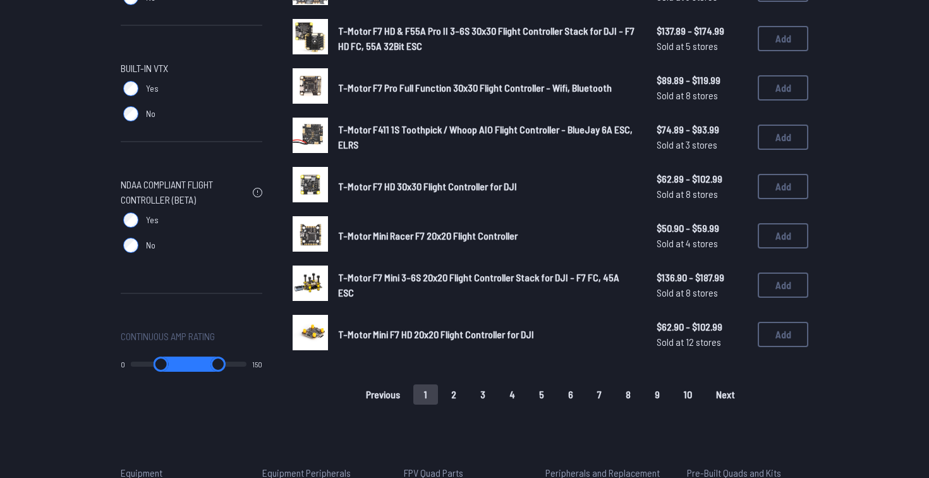
scroll to position [784, 0]
click at [456, 386] on button "2" at bounding box center [454, 394] width 27 height 20
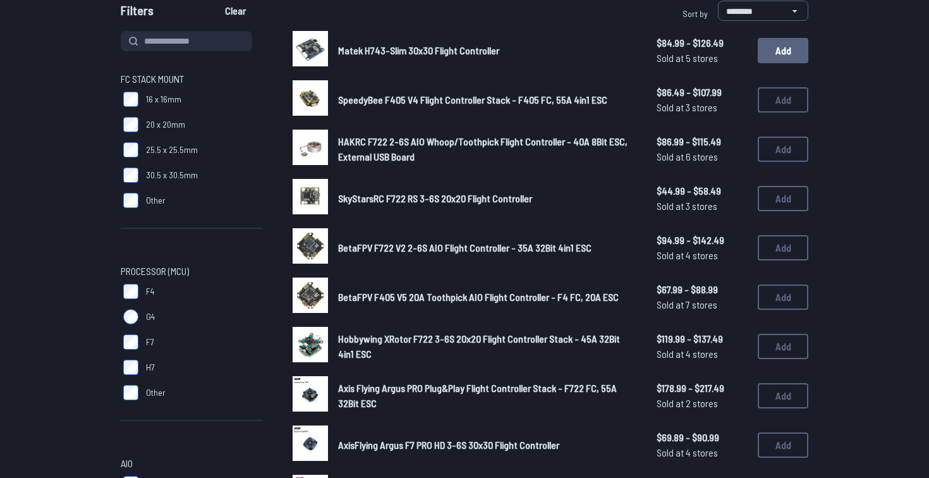
scroll to position [133, 0]
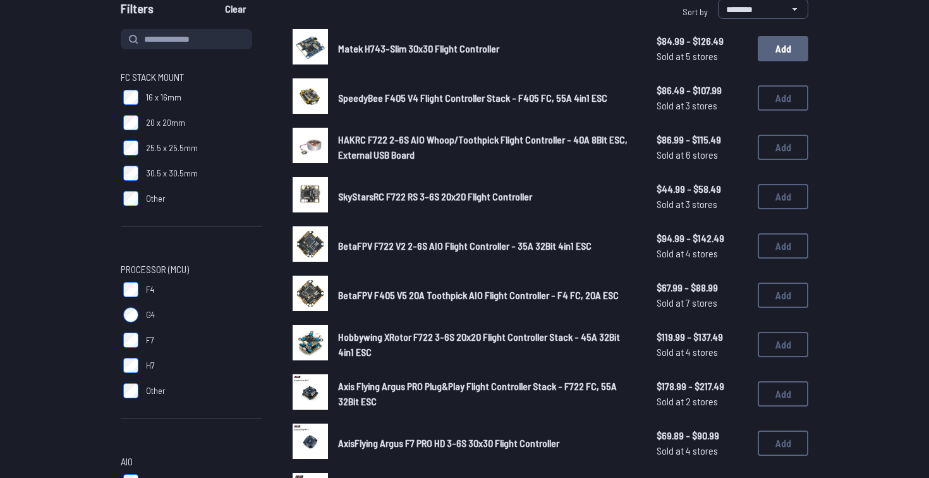
click at [792, 53] on button "Add" at bounding box center [783, 48] width 51 height 25
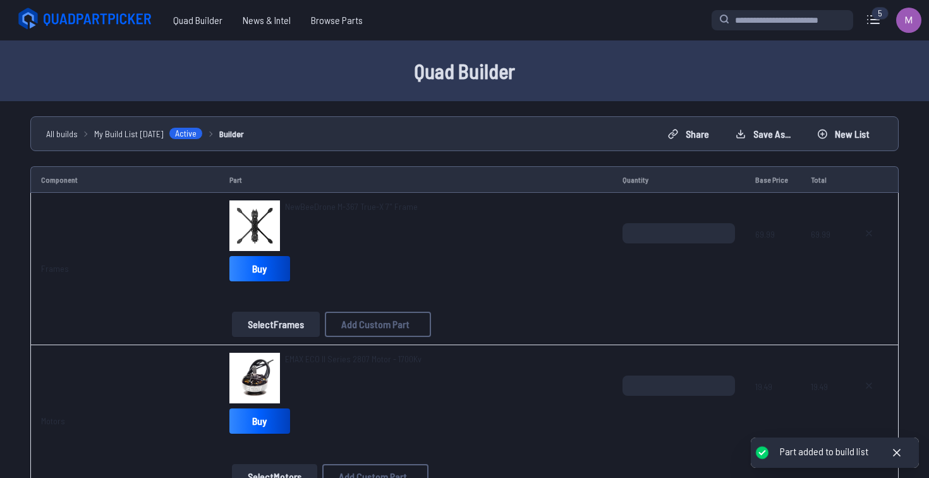
click at [484, 47] on div "Quad Builder" at bounding box center [464, 70] width 929 height 61
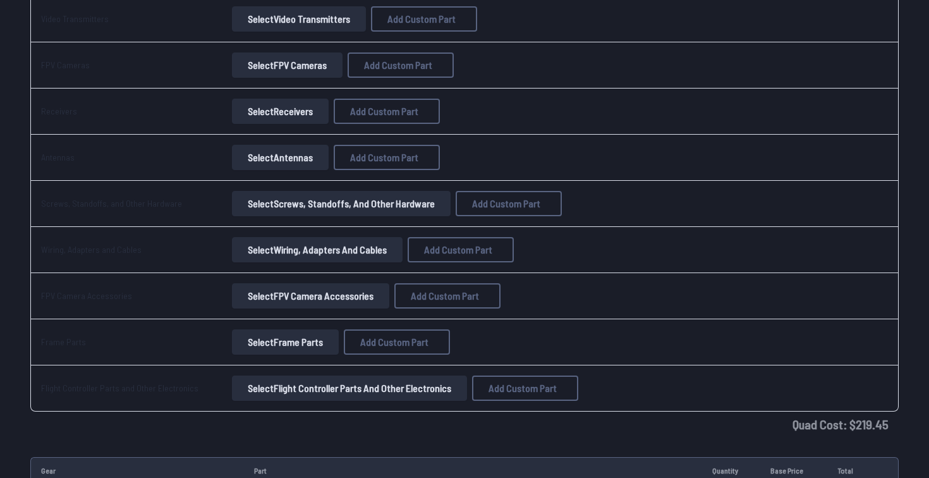
scroll to position [557, 0]
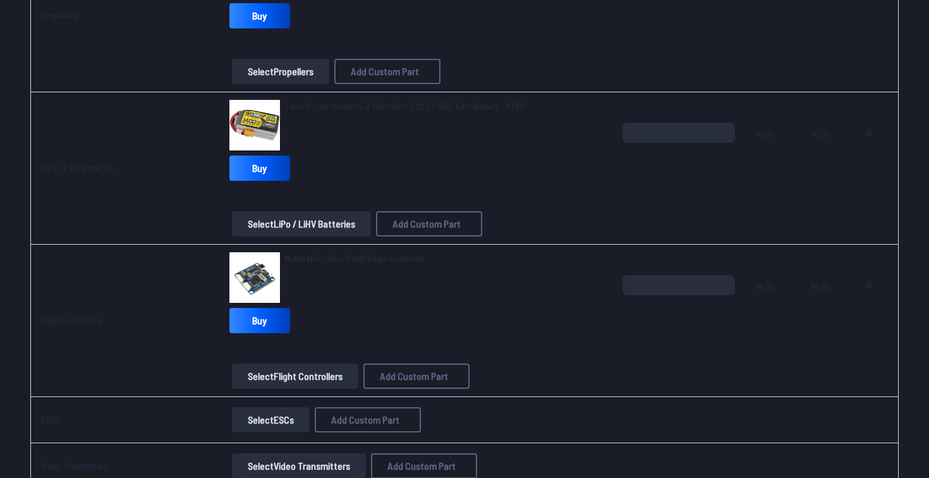
click at [374, 260] on span "Matek H743-Slim 30x30 Flight Controller" at bounding box center [355, 258] width 140 height 11
click at [344, 256] on span "Matek H743-Slim 30x30 Flight Controller" at bounding box center [355, 258] width 140 height 11
click at [310, 372] on button "Select Flight Controllers" at bounding box center [295, 375] width 126 height 25
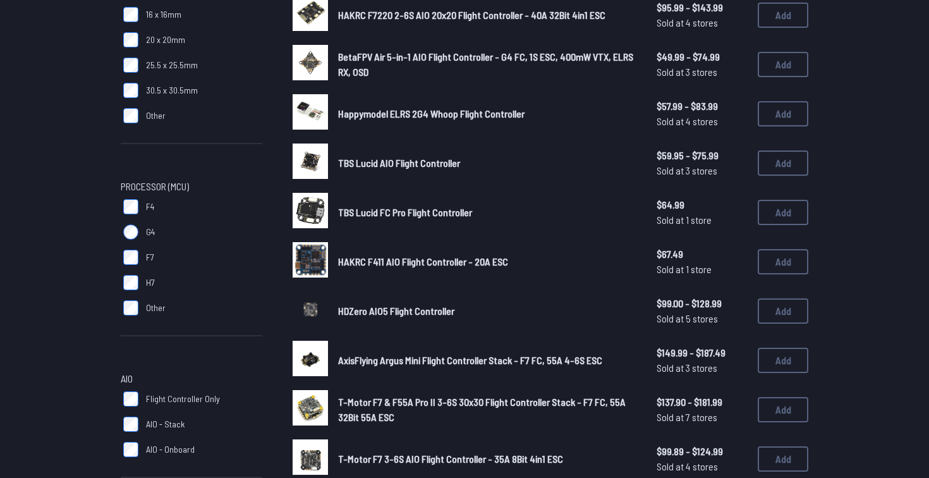
scroll to position [220, 0]
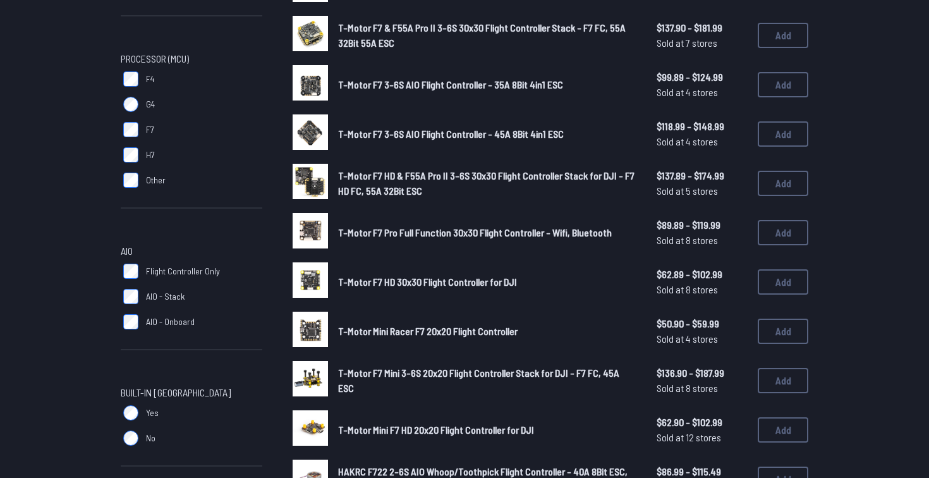
scroll to position [308, 0]
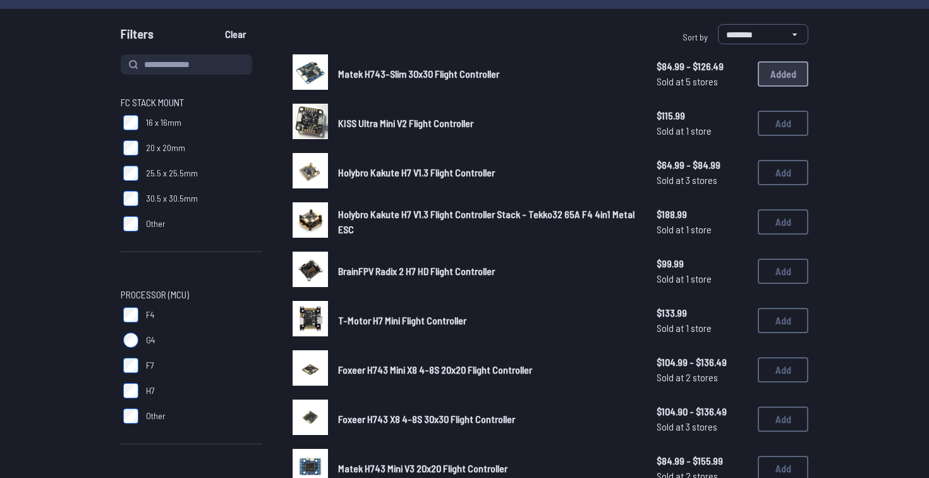
scroll to position [109, 0]
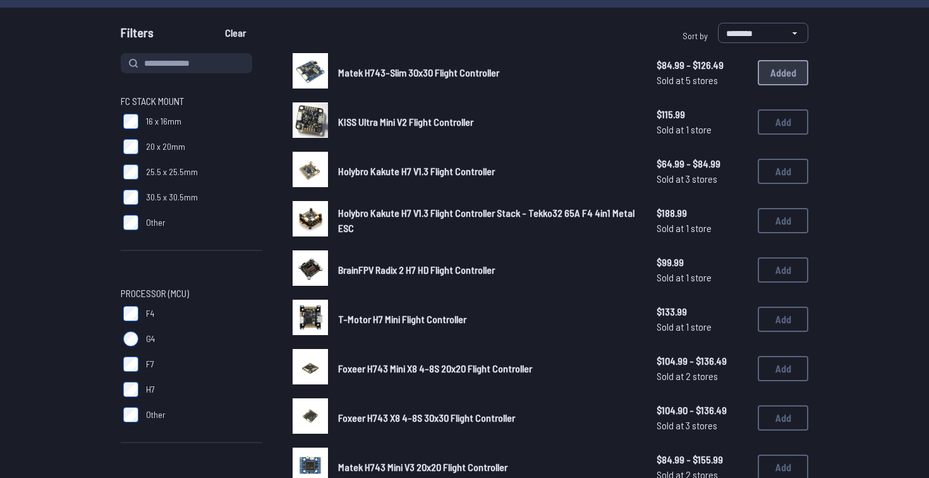
click at [480, 268] on span "BrainFPV Radix 2 H7 HD Flight Controller" at bounding box center [416, 270] width 157 height 12
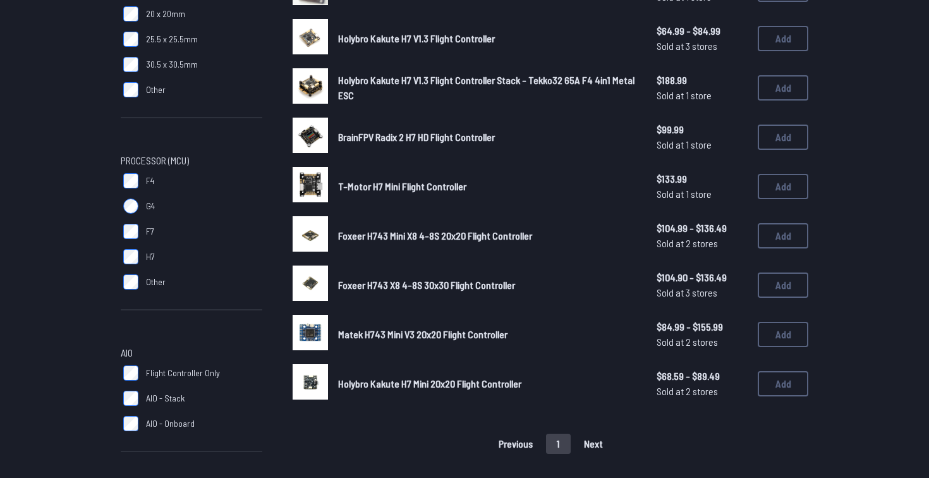
scroll to position [245, 0]
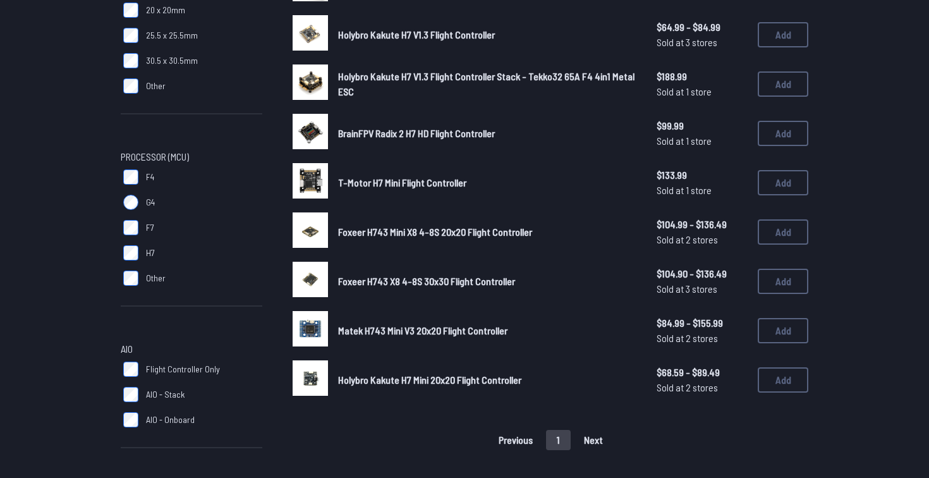
click at [432, 186] on span "T-Motor H7 Mini Flight Controller" at bounding box center [402, 182] width 128 height 12
click at [783, 172] on button "Add" at bounding box center [783, 182] width 51 height 25
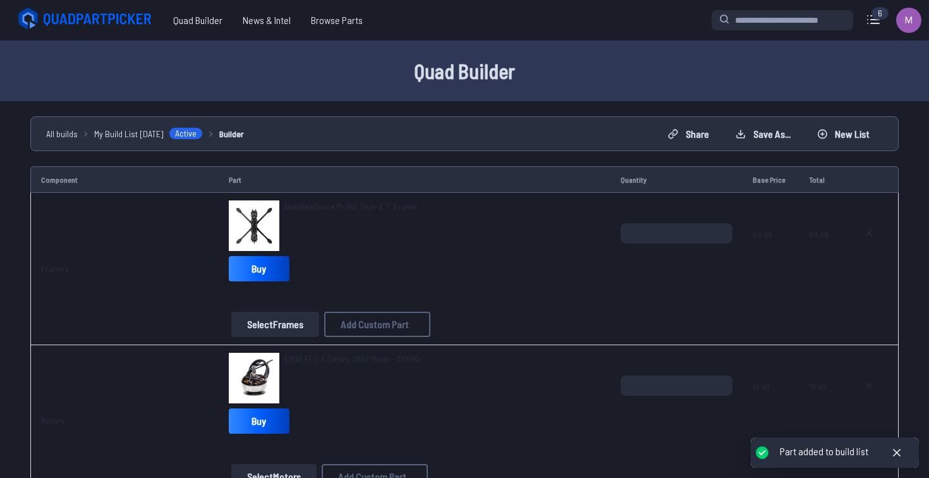
click at [382, 182] on td "Part" at bounding box center [415, 179] width 392 height 27
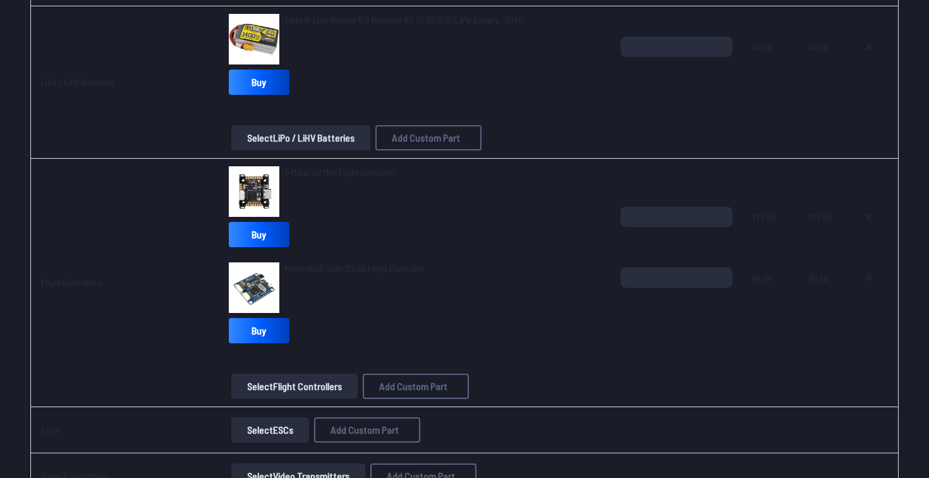
scroll to position [794, 0]
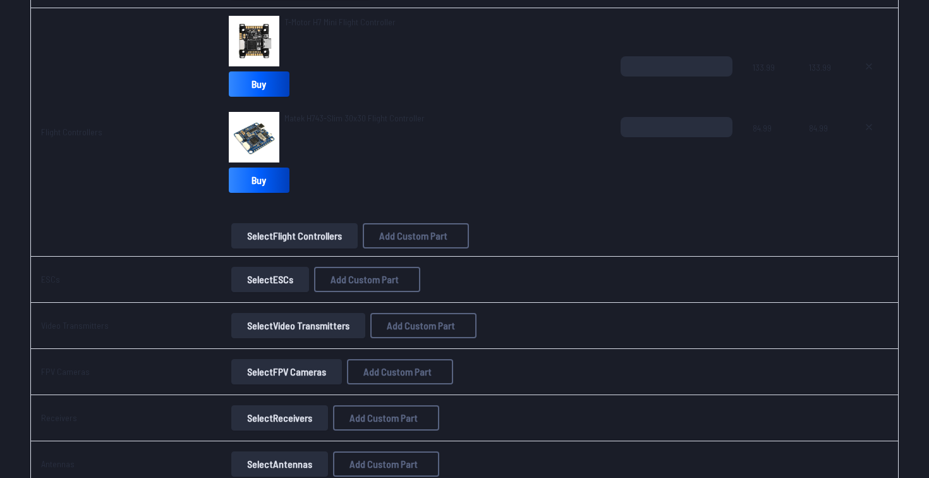
click at [379, 23] on span "T-Motor H7 Mini Flight Controller" at bounding box center [339, 21] width 111 height 11
click at [873, 66] on icon at bounding box center [869, 66] width 10 height 10
click at [875, 121] on button at bounding box center [869, 127] width 32 height 20
type textarea "**********"
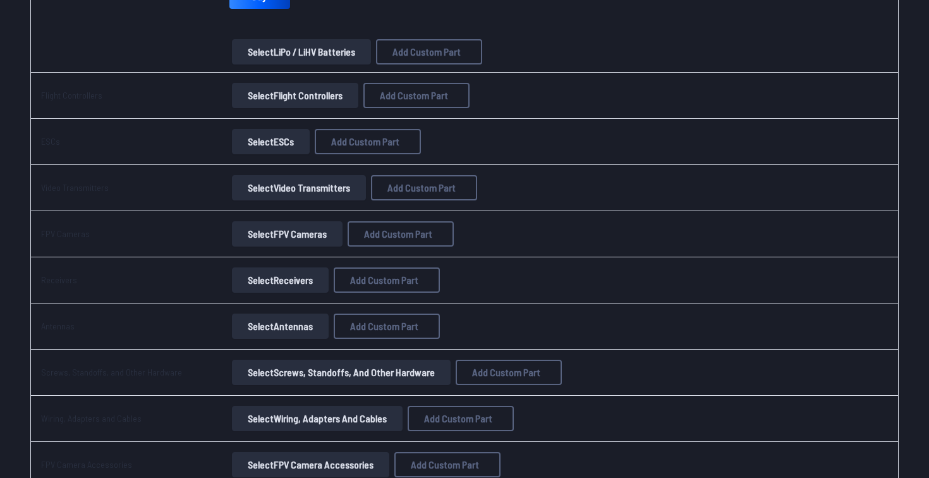
scroll to position [704, 0]
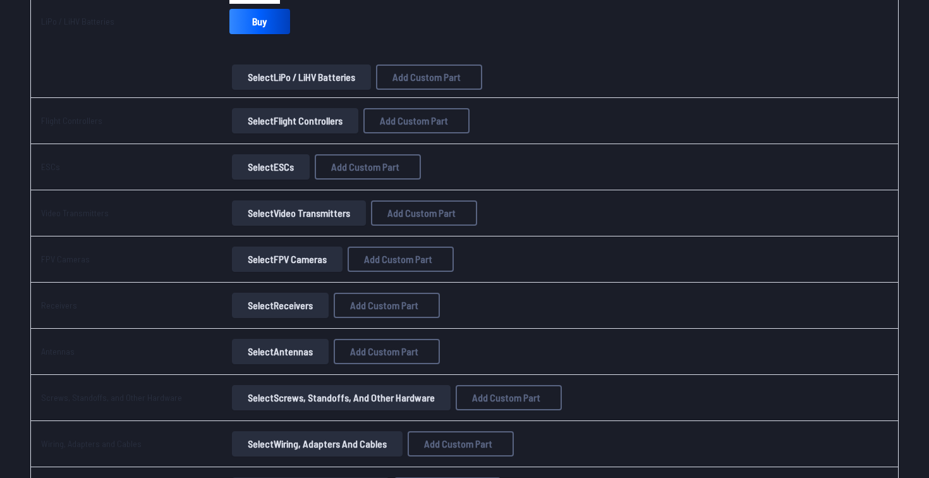
click at [319, 125] on button "Select Flight Controllers" at bounding box center [295, 120] width 126 height 25
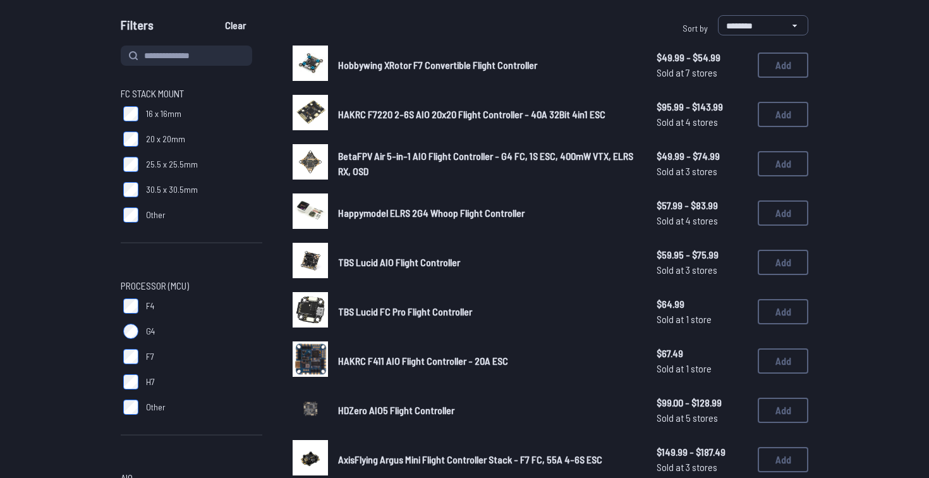
scroll to position [128, 0]
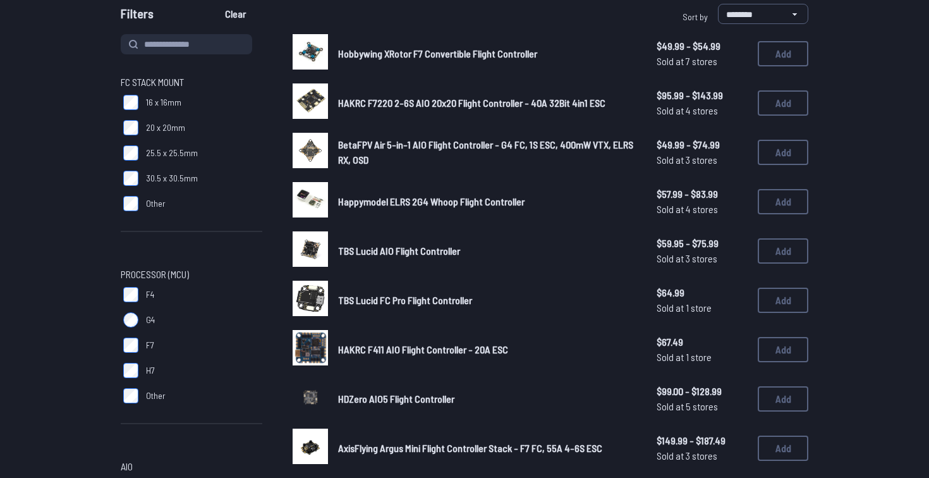
click at [574, 108] on span "HAKRC F7220 2-6S AIO 20x20 Flight Controller - 40A 32Bit 4in1 ESC" at bounding box center [471, 103] width 267 height 12
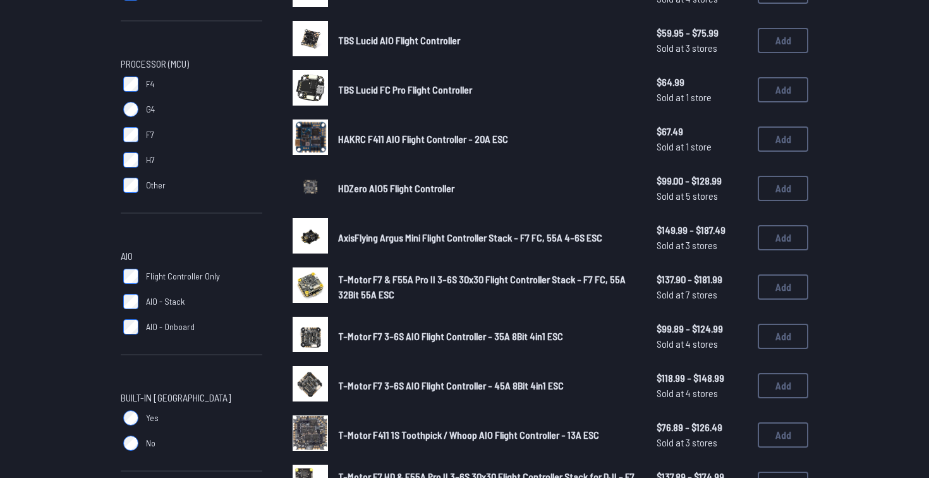
scroll to position [339, 0]
click at [612, 284] on link "T-Motor F7 & F55A Pro II 3-6S 30x30 Flight Controller Stack - F7 FC, 55A 32Bit …" at bounding box center [487, 286] width 298 height 30
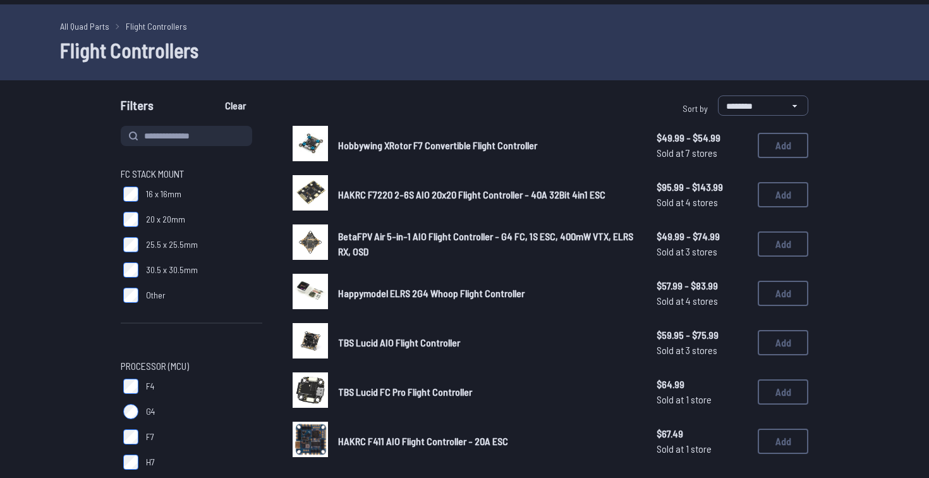
scroll to position [0, 0]
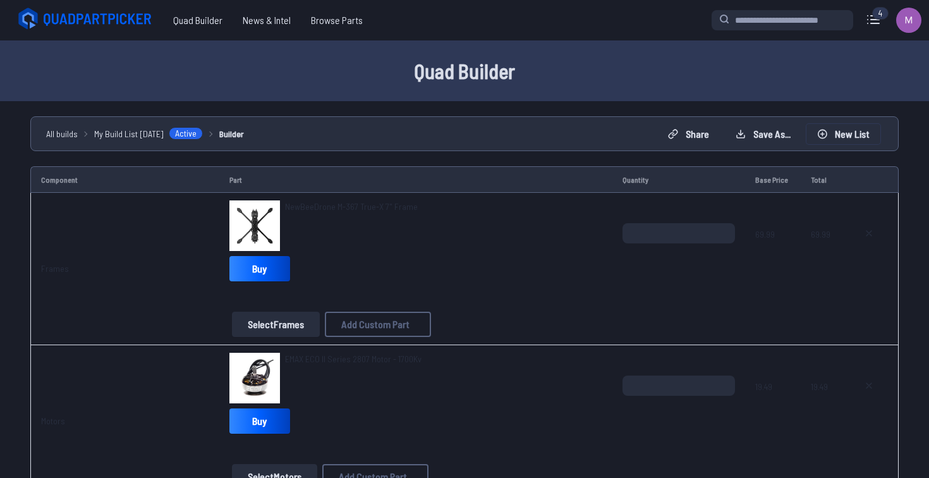
click at [846, 143] on button "New List" at bounding box center [843, 134] width 74 height 20
click at [560, 302] on button "Start new build" at bounding box center [562, 293] width 75 height 18
type textarea "**********"
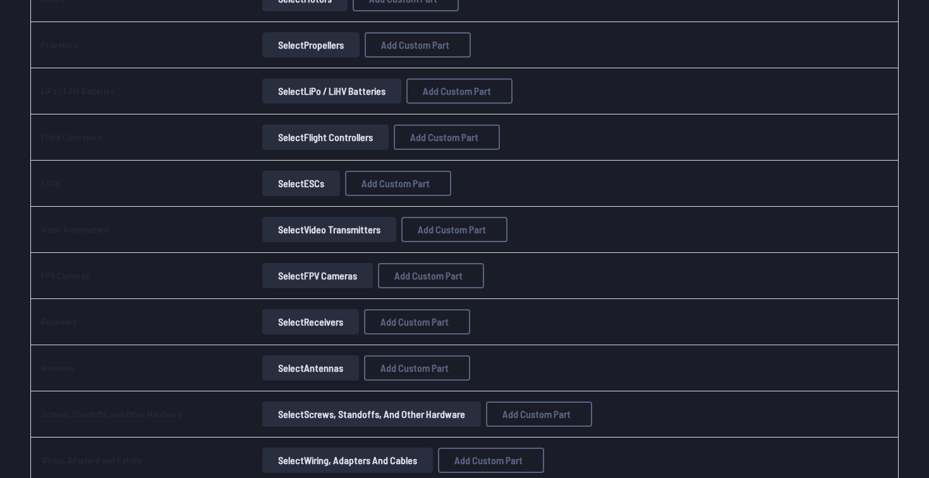
scroll to position [272, 0]
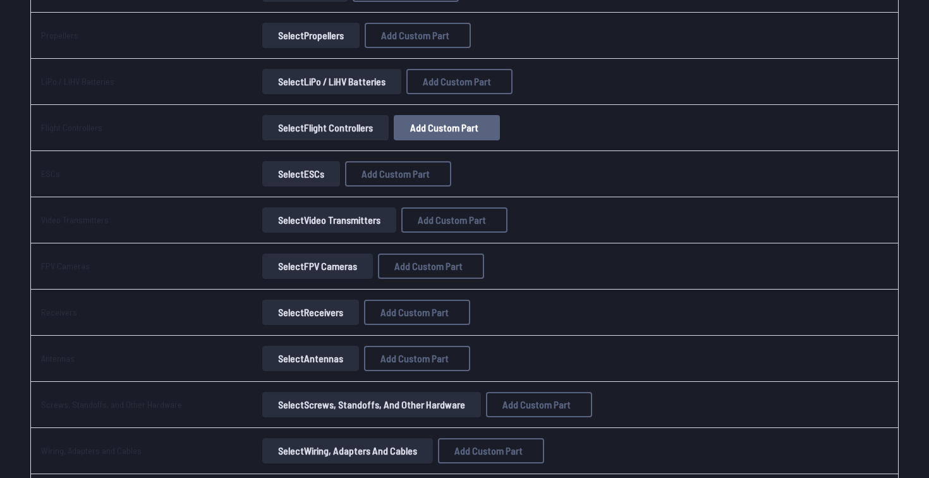
click at [432, 124] on span "Add Custom Part" at bounding box center [444, 128] width 68 height 10
select select "**********"
click at [433, 133] on input at bounding box center [465, 135] width 269 height 27
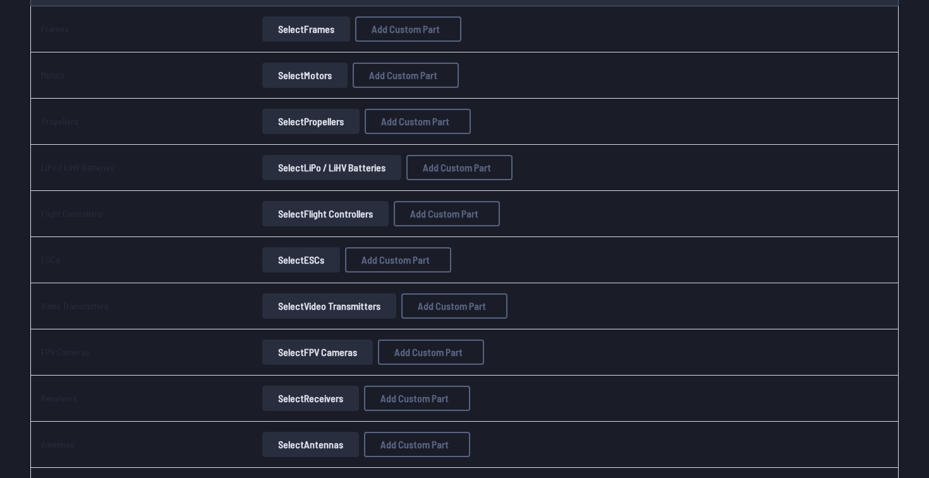
scroll to position [185, 0]
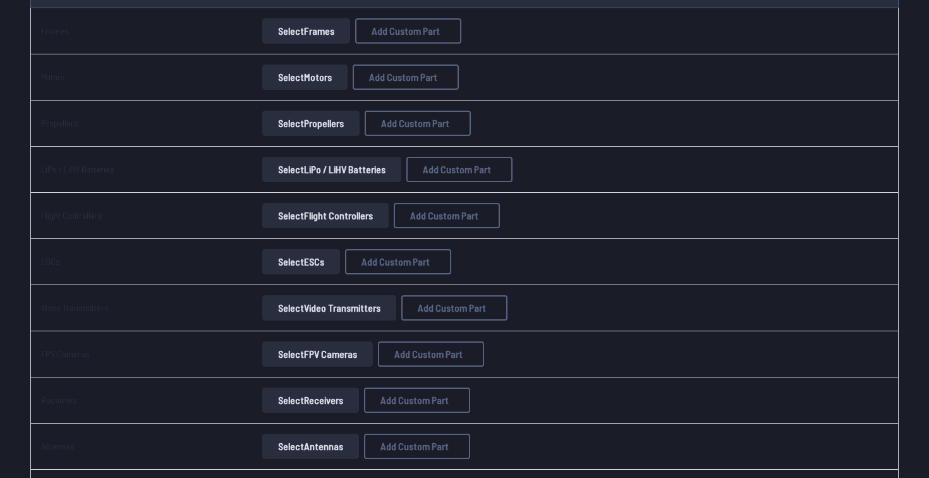
click at [329, 217] on button "Select Flight Controllers" at bounding box center [325, 215] width 126 height 25
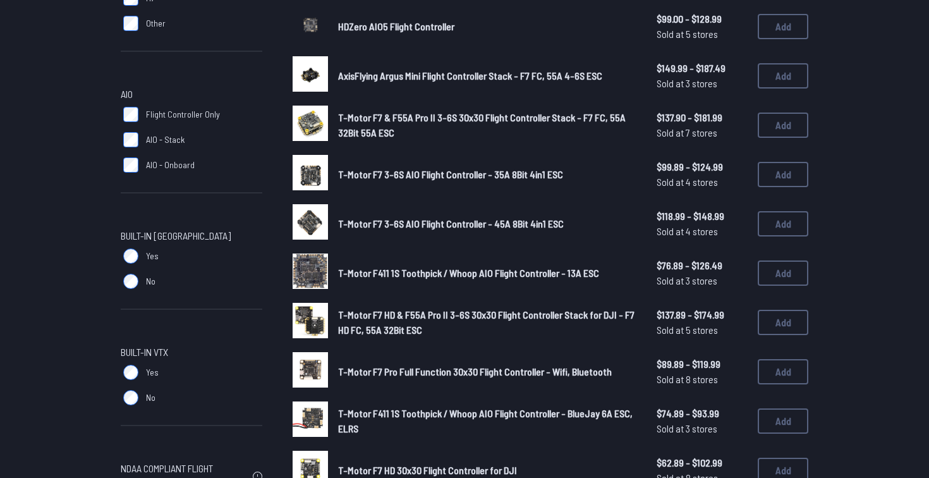
scroll to position [496, 0]
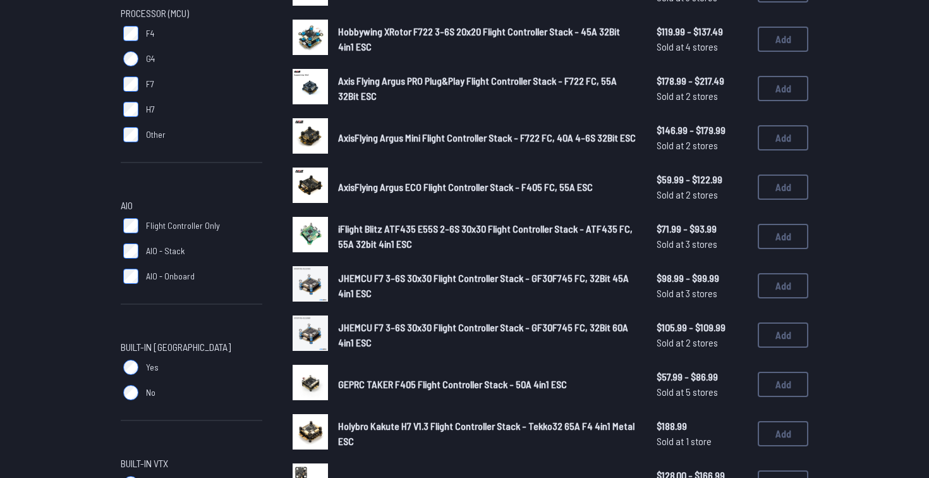
scroll to position [396, 0]
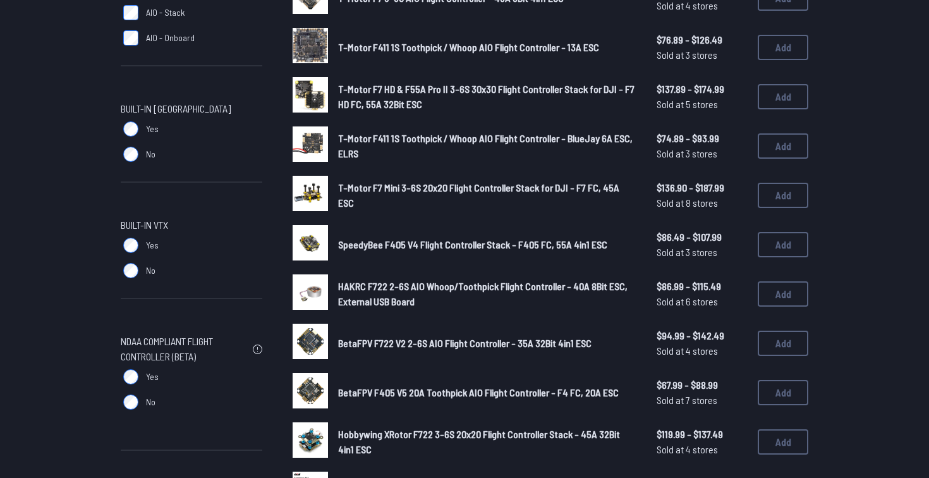
scroll to position [629, 0]
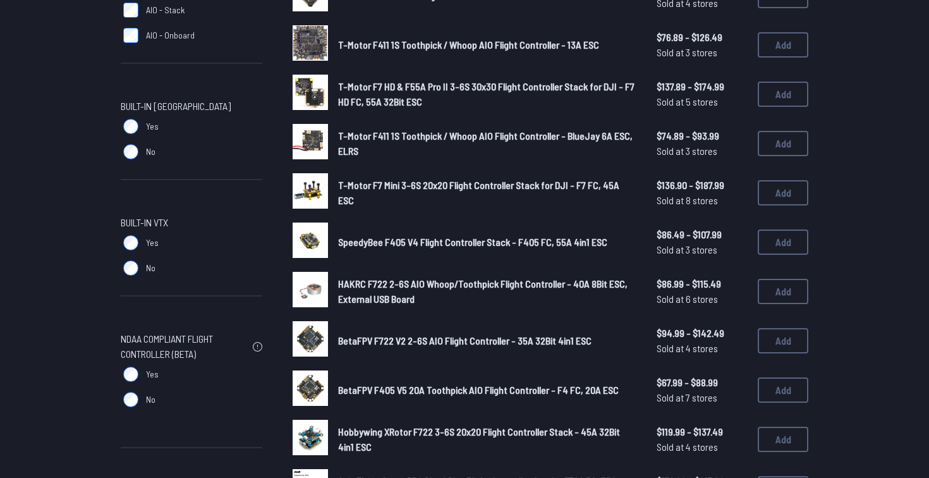
click at [130, 137] on label "Yes" at bounding box center [192, 126] width 142 height 25
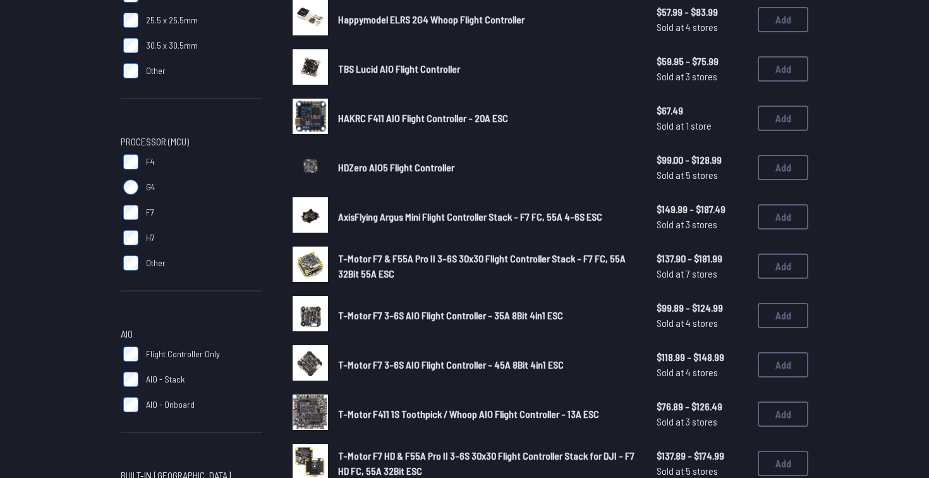
scroll to position [261, 0]
click at [460, 216] on span "AxisFlying Argus Mini Flight Controller Stack - F7 FC, 55A 4-6S ESC" at bounding box center [470, 216] width 264 height 12
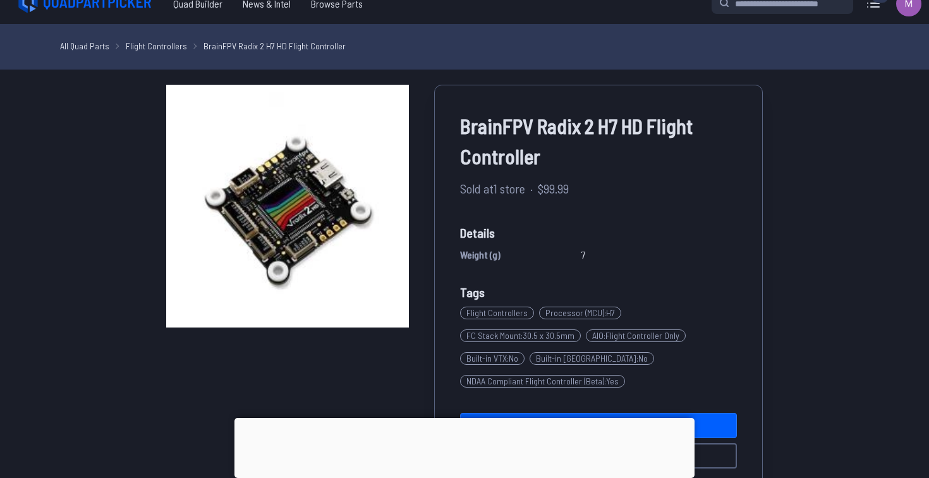
scroll to position [23, 0]
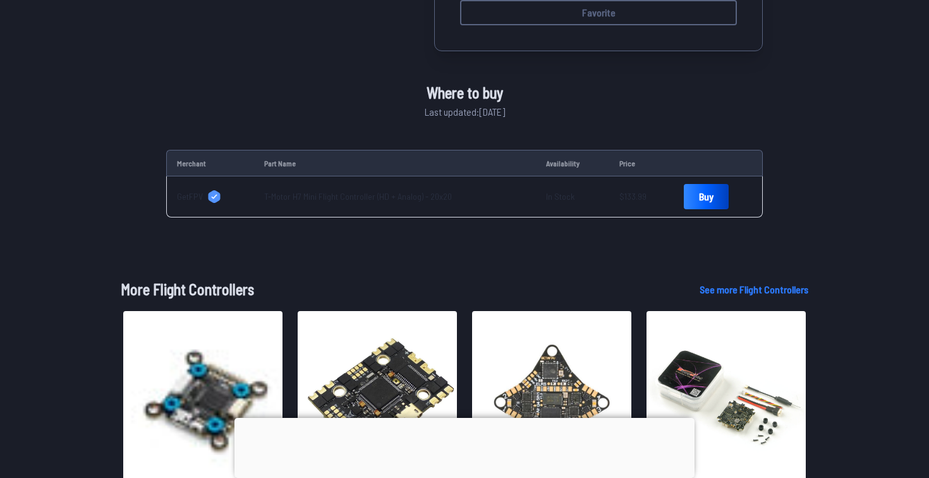
scroll to position [372, 0]
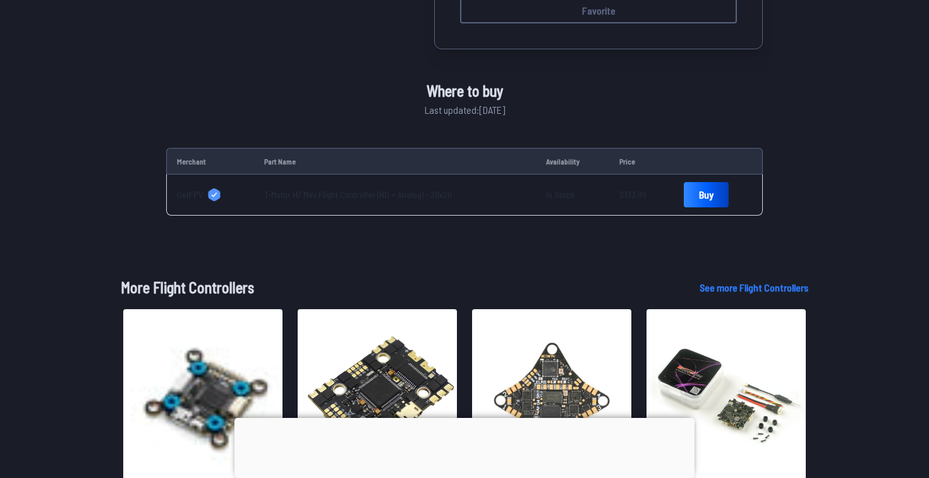
click at [198, 188] on span "GetFPV" at bounding box center [190, 194] width 26 height 13
click at [337, 189] on link "T-Motor H7 Mini Flight Controller (HD + Analog) - 20x20" at bounding box center [358, 194] width 188 height 11
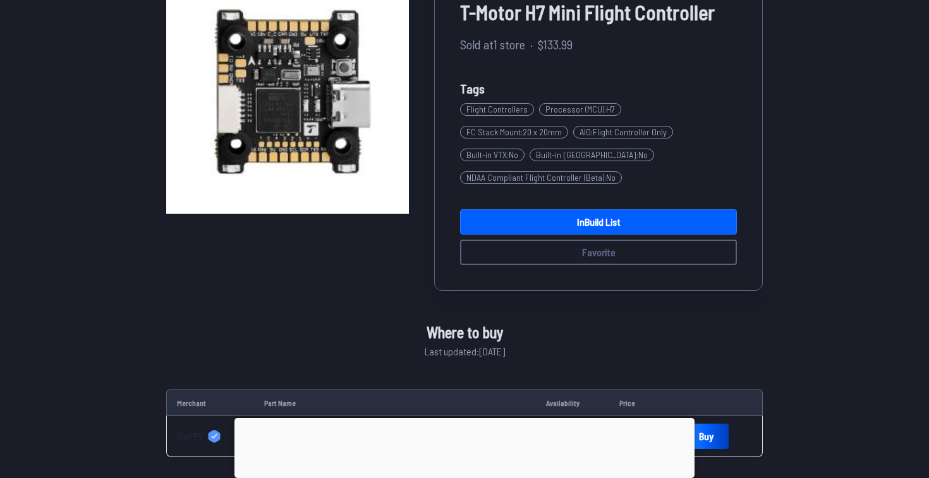
scroll to position [0, 0]
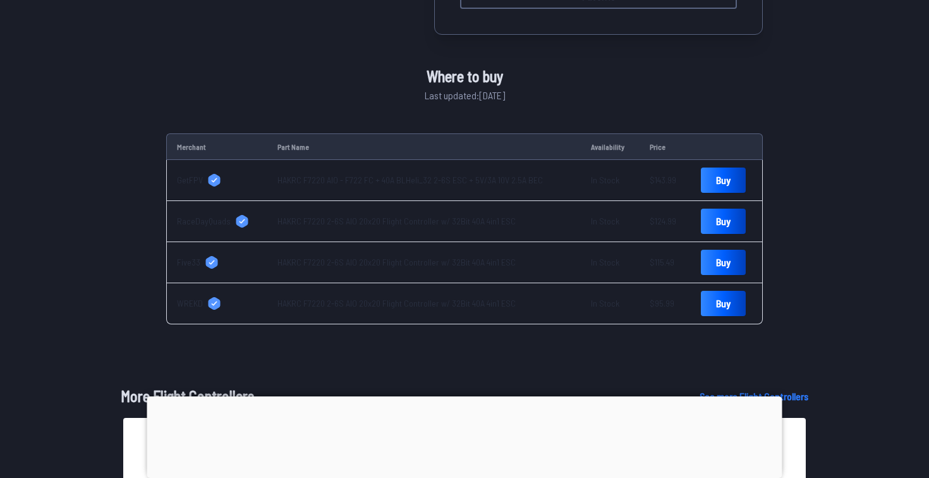
scroll to position [506, 0]
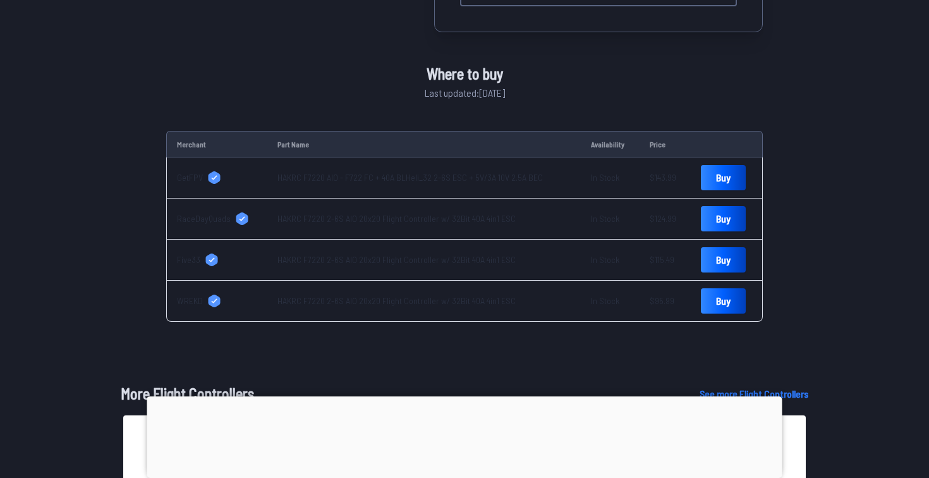
click at [444, 172] on link "HAKRC F7220 AIO - F722 FC + 40A BLHeli_32 2-6S ESC + 5V/3A 10V 2.5A BEC" at bounding box center [409, 177] width 265 height 11
click at [446, 172] on link "HAKRC F7220 AIO - F722 FC + 40A BLHeli_32 2-6S ESC + 5V/3A 10V 2.5A BEC" at bounding box center [409, 177] width 265 height 11
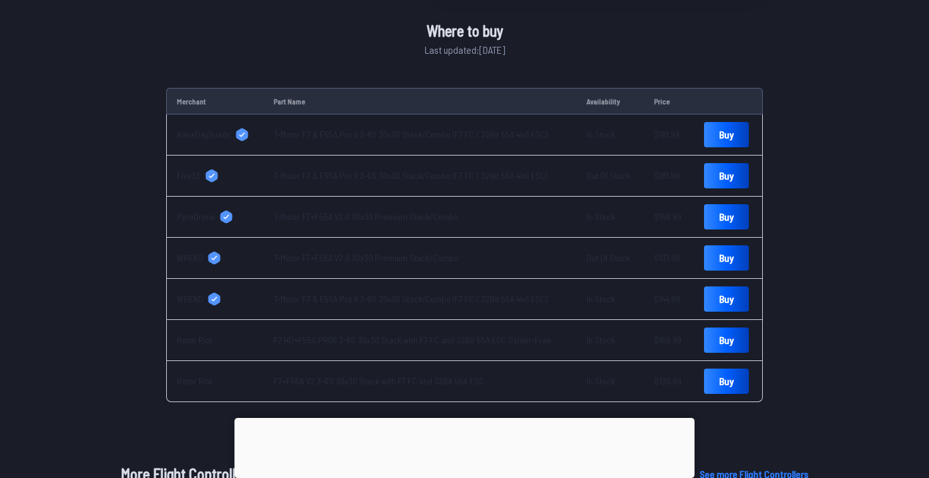
scroll to position [537, 0]
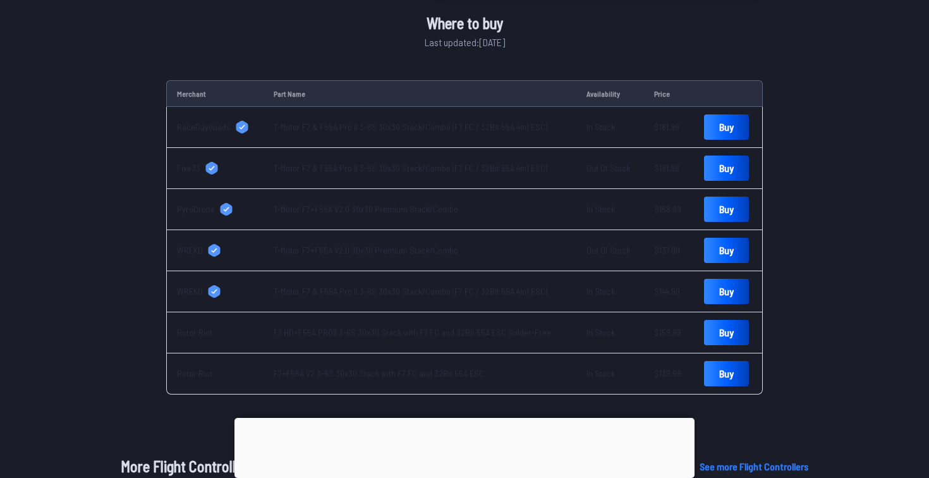
click at [450, 125] on link "T-Motor F7 & F55A Pro II 3-6S 30x30 Stack/Combo (F7 FC / 32Bit 55A 4in1 ESC)" at bounding box center [411, 126] width 274 height 11
click at [412, 255] on link "T-Motor F7+F55A V2.0 30x30 Premium Stack/Combo" at bounding box center [366, 250] width 185 height 11
click at [443, 368] on link "F7+F55A V2 3-6S 30x30 Stack with F7 FC and 32Bit 55A ESC" at bounding box center [379, 373] width 210 height 11
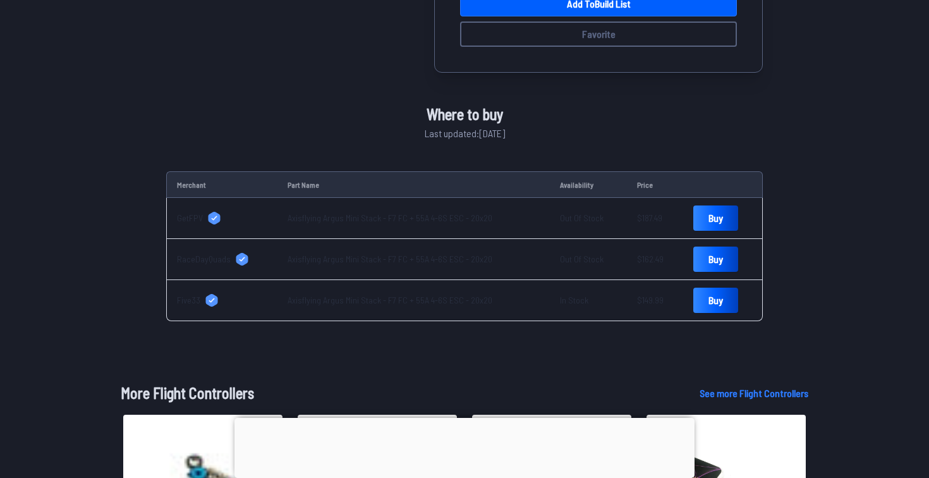
scroll to position [482, 0]
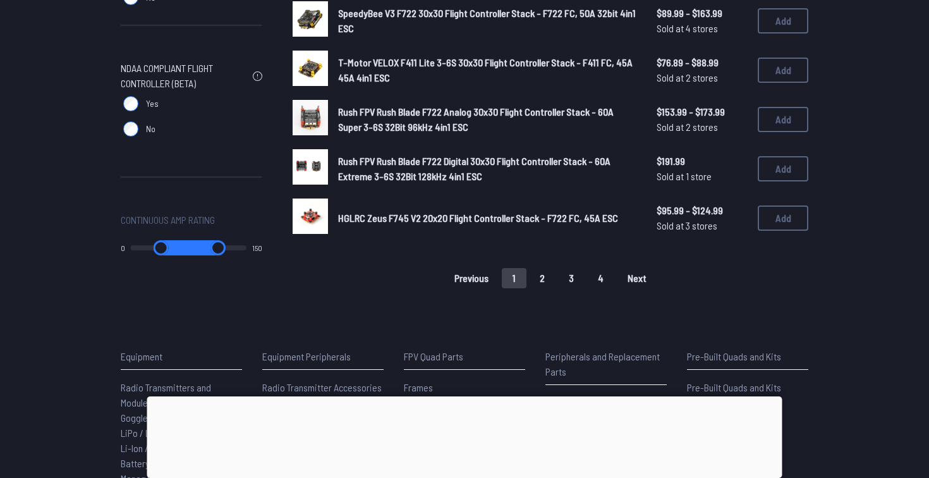
scroll to position [871, 0]
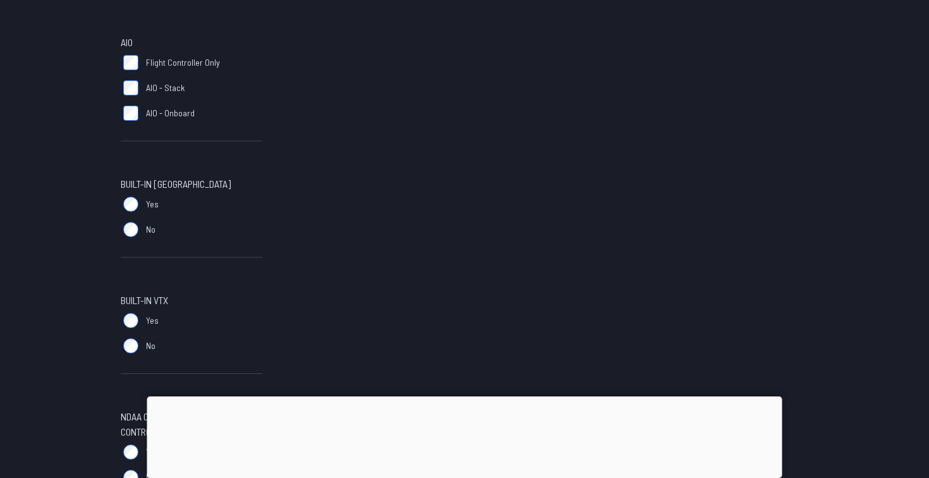
scroll to position [552, 0]
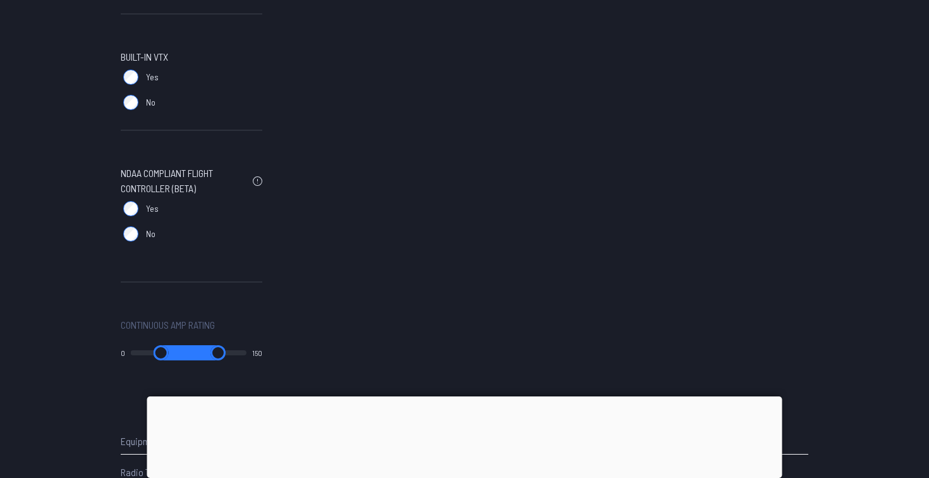
scroll to position [787, 0]
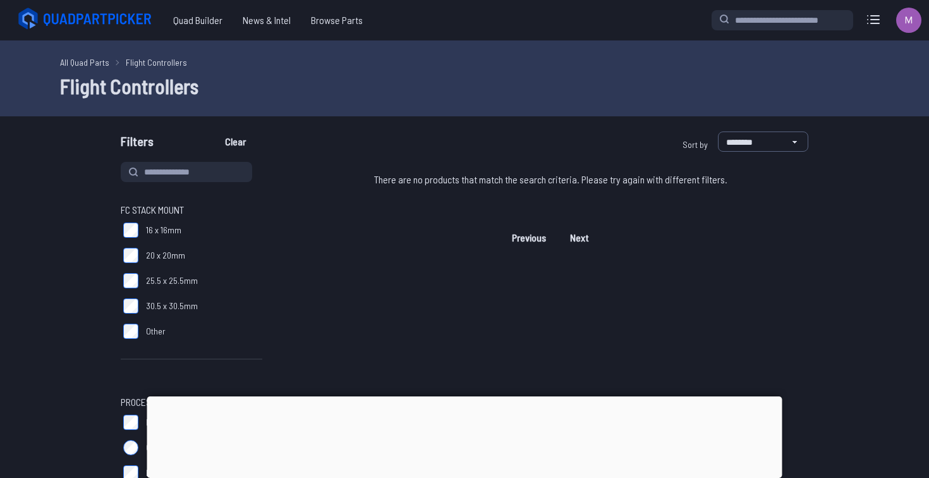
click at [148, 21] on icon at bounding box center [99, 19] width 110 height 13
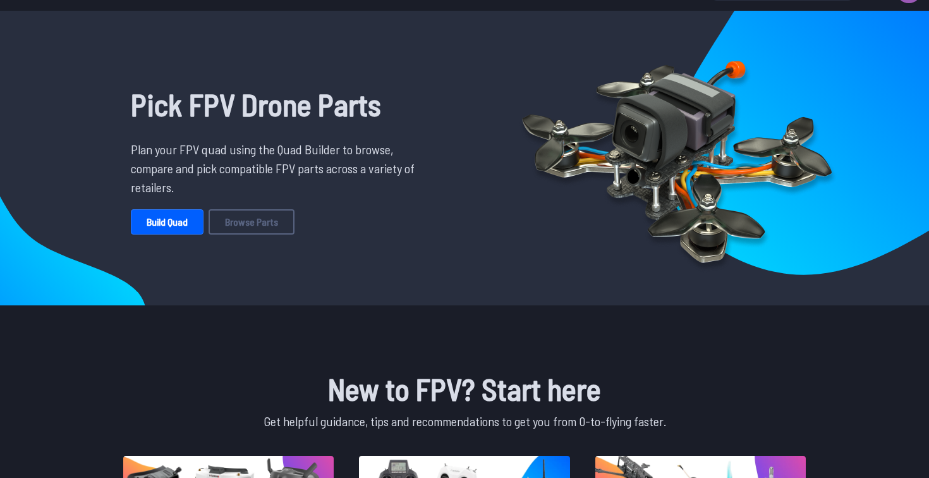
scroll to position [37, 0]
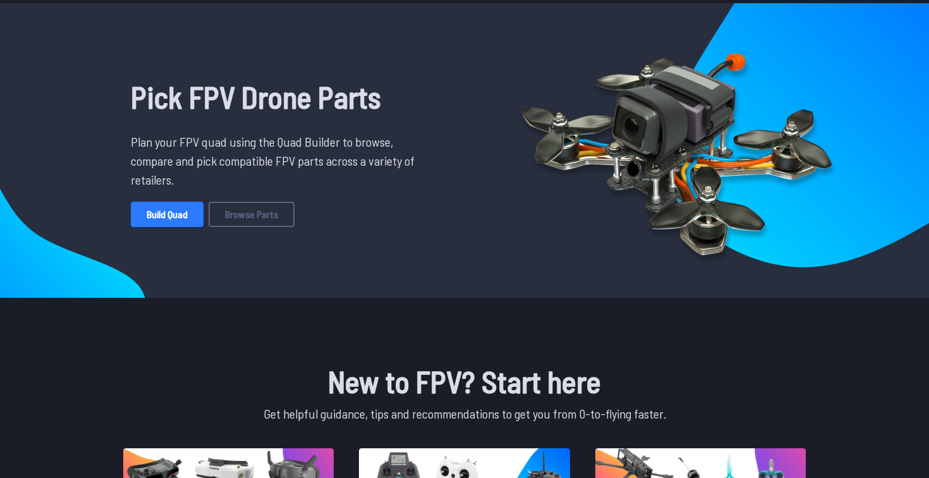
click at [164, 207] on link "Build Quad" at bounding box center [167, 214] width 73 height 25
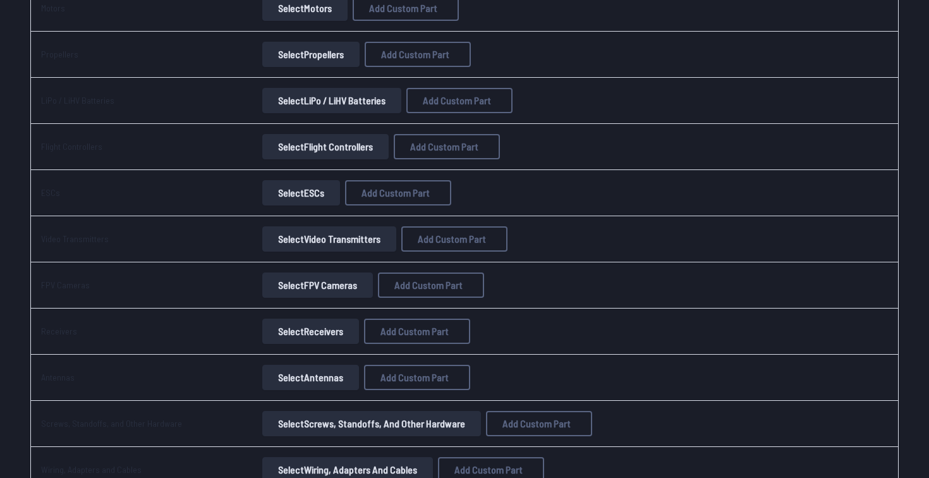
scroll to position [250, 0]
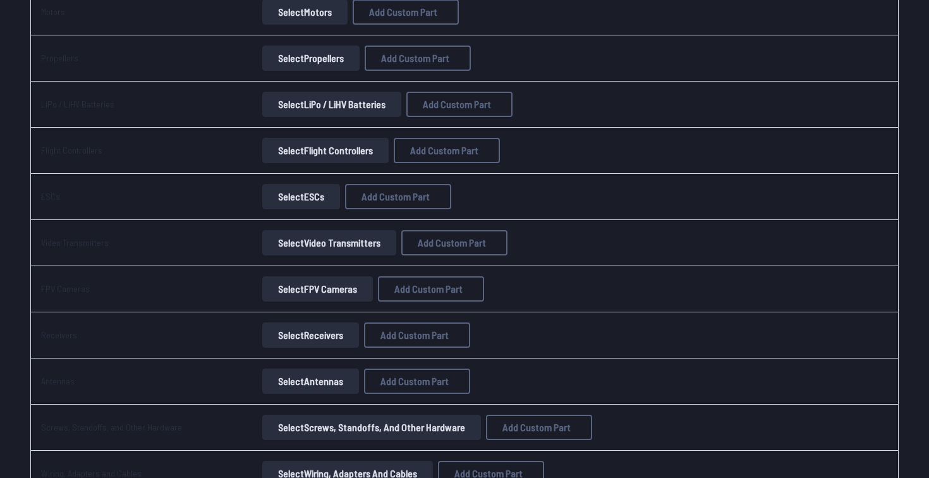
click at [314, 164] on td "Select Flight Controllers Add Custom Part Add Custom Part Part name* Brand / Ma…" at bounding box center [478, 151] width 457 height 46
click at [340, 147] on button "Select Flight Controllers" at bounding box center [325, 150] width 126 height 25
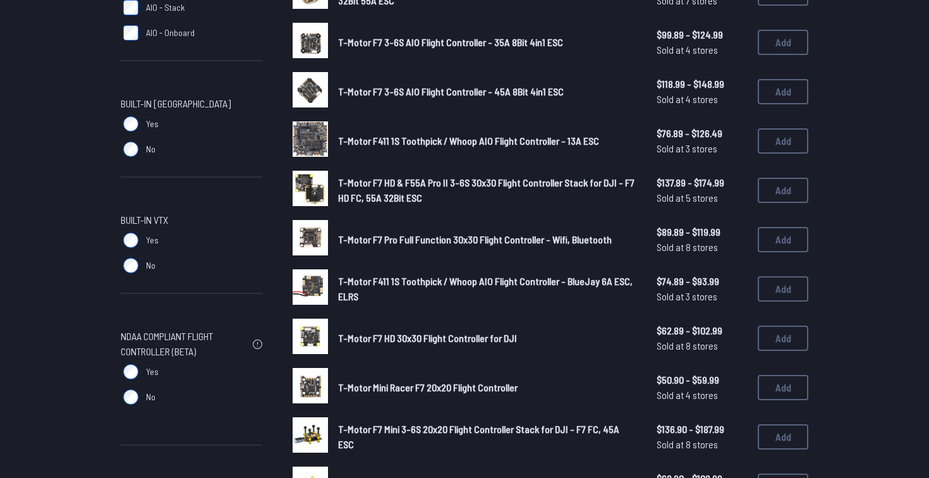
scroll to position [631, 0]
click at [138, 380] on label "Yes" at bounding box center [192, 372] width 142 height 25
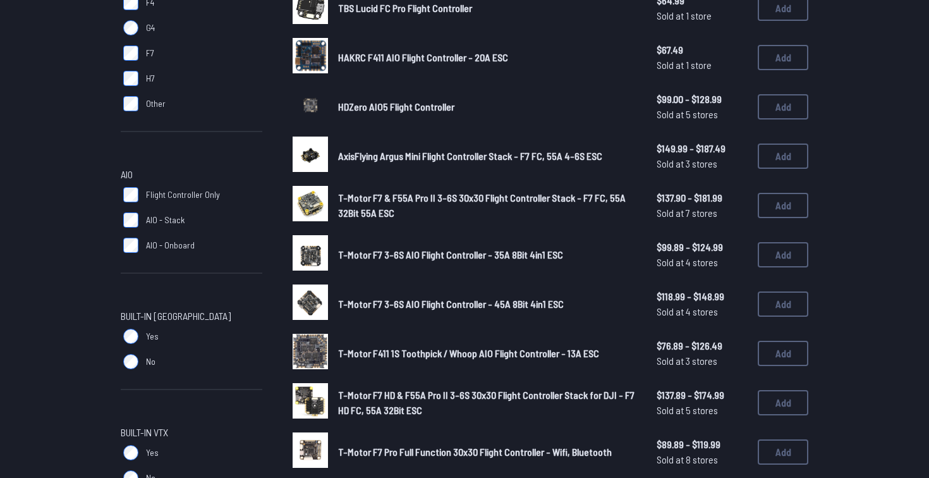
scroll to position [416, 0]
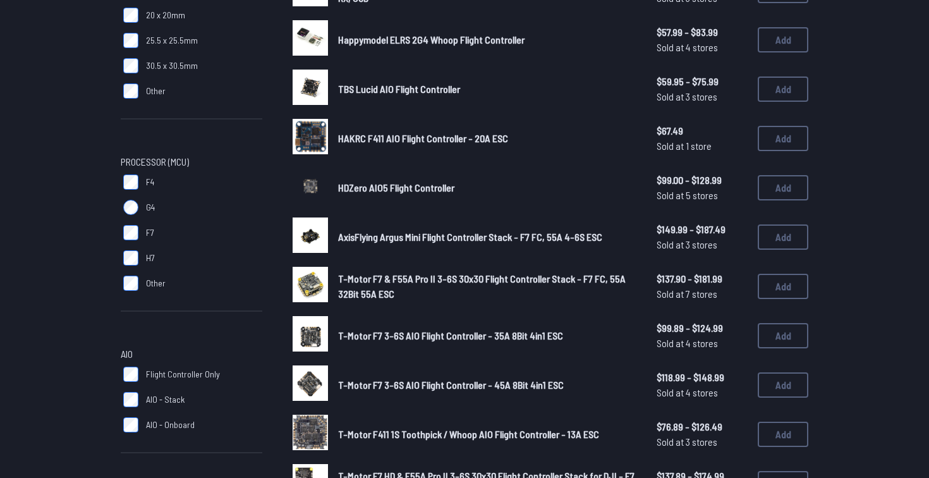
scroll to position [239, 0]
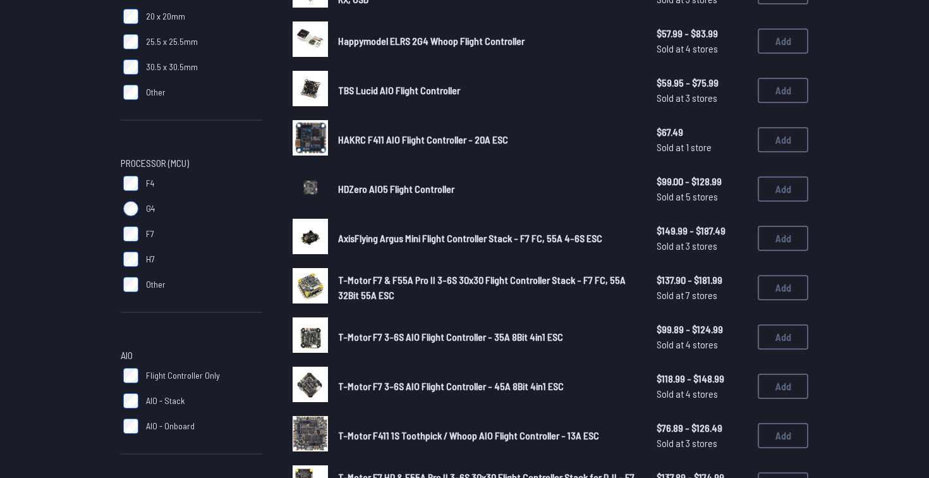
click at [130, 248] on label "H7" at bounding box center [192, 258] width 142 height 25
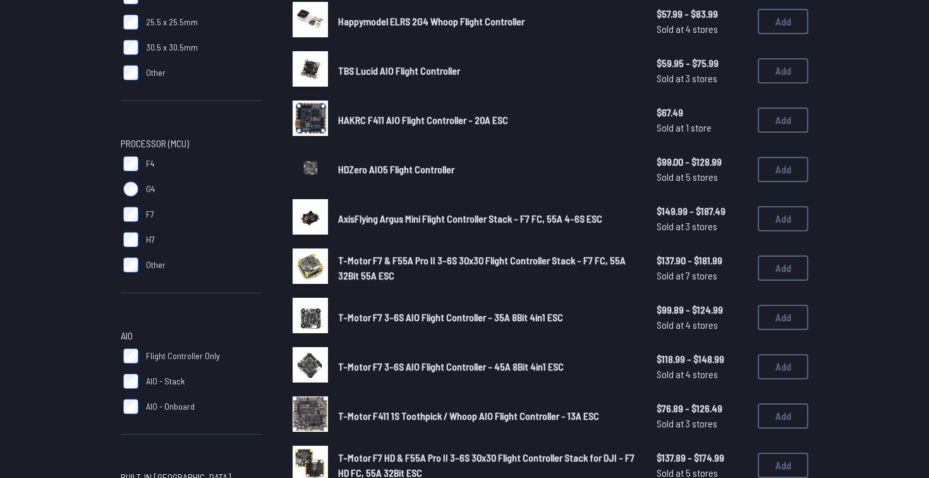
scroll to position [260, 0]
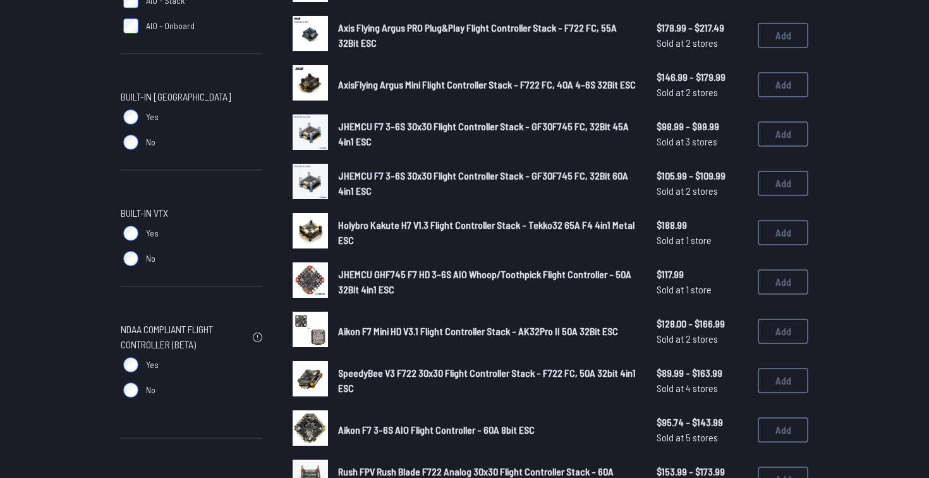
scroll to position [641, 0]
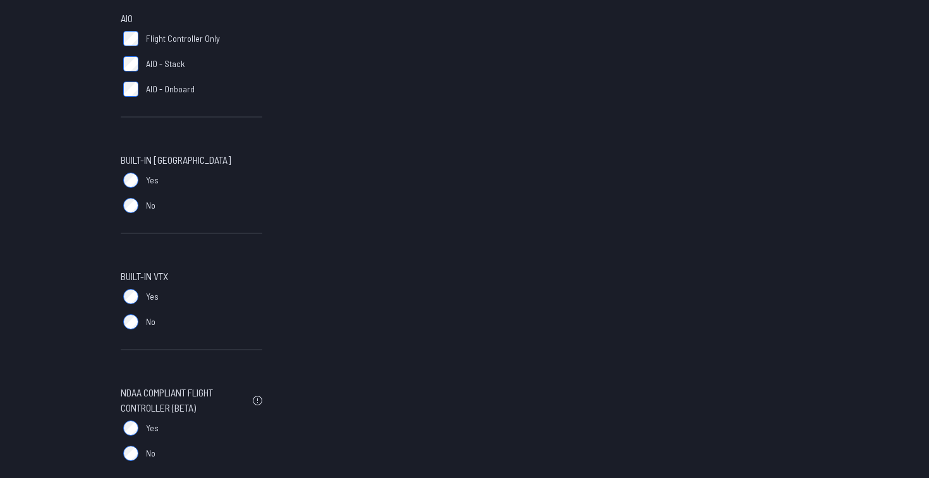
scroll to position [599, 0]
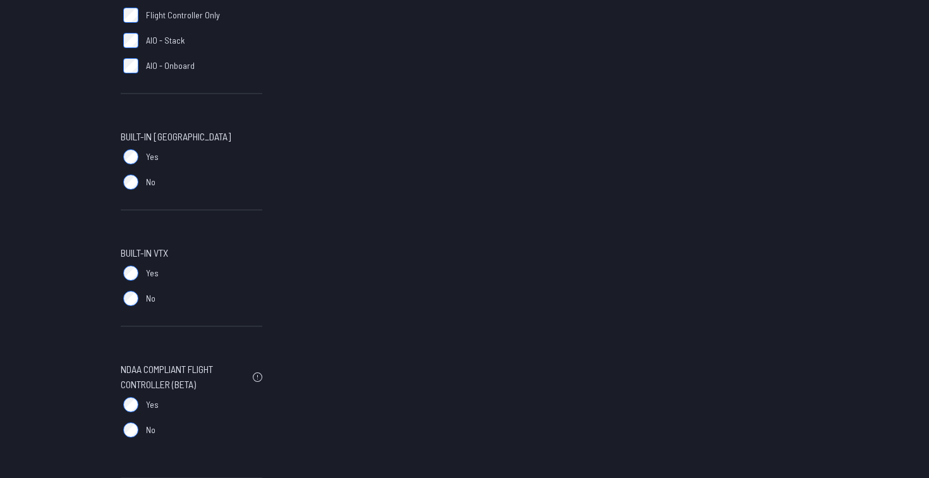
click at [129, 307] on label "No" at bounding box center [192, 298] width 142 height 25
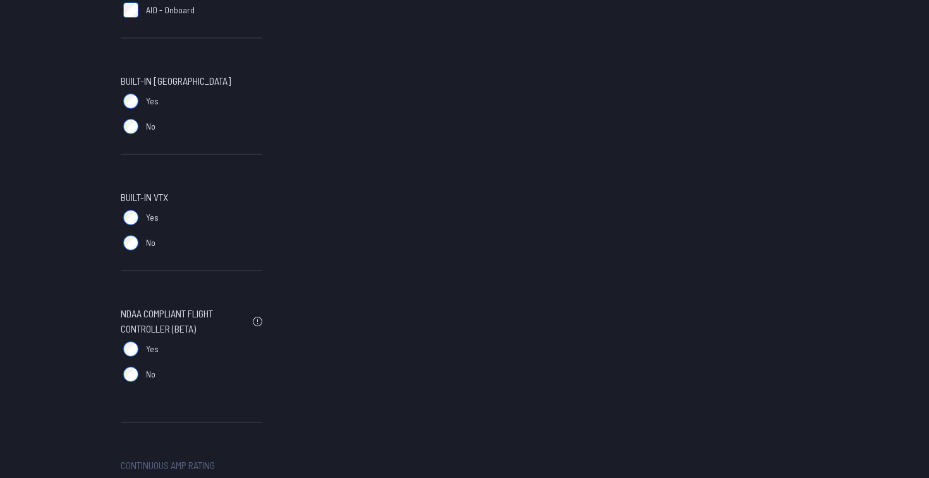
scroll to position [0, 0]
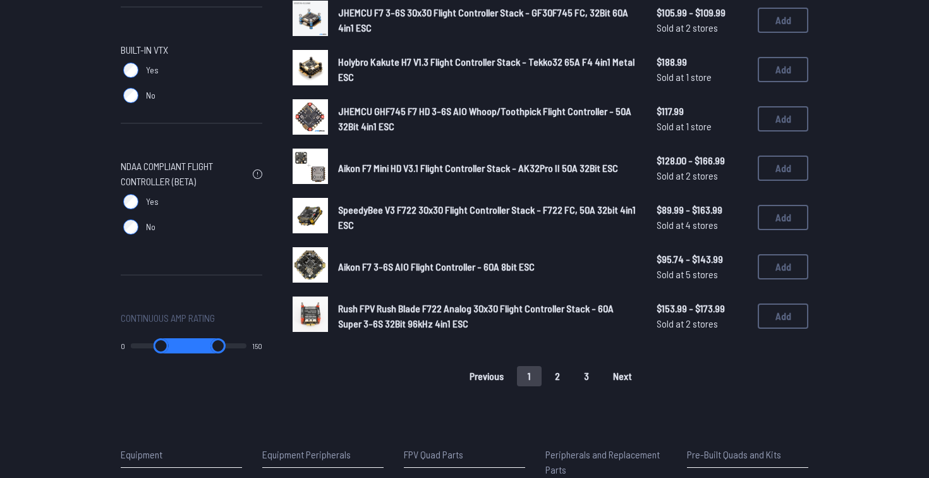
scroll to position [803, 0]
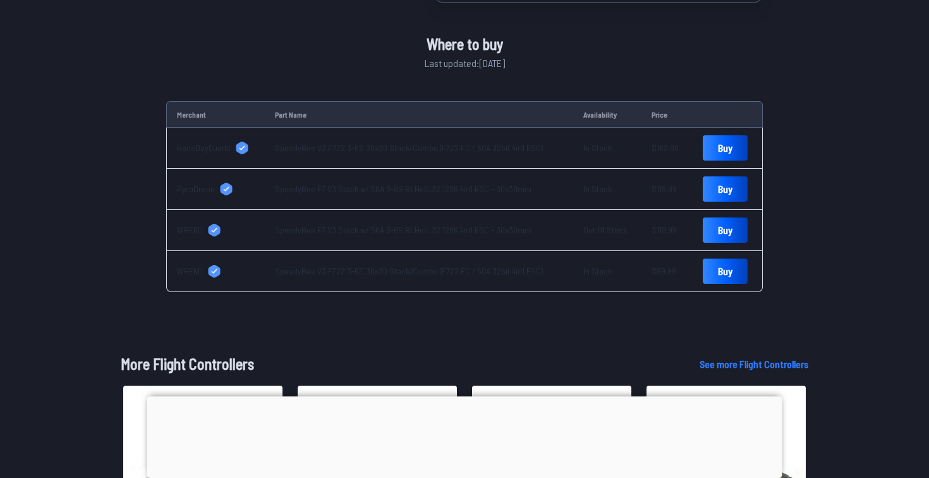
scroll to position [554, 0]
